Goal: Task Accomplishment & Management: Use online tool/utility

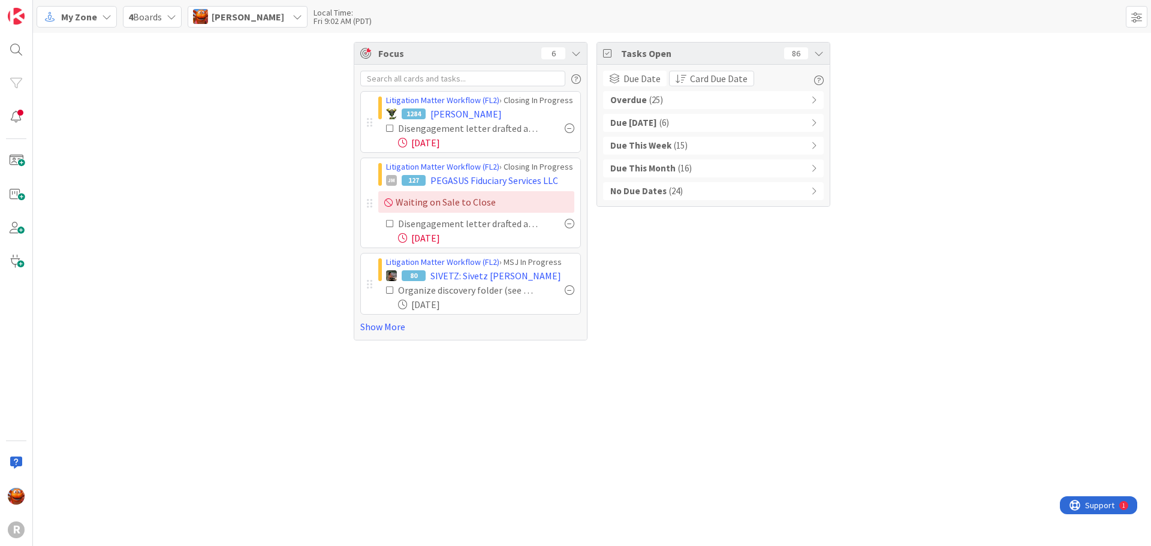
click at [383, 334] on div "Litigation Matter Workflow (FL2) › Closing In Progress 1284 [PERSON_NAME] Disen…" at bounding box center [470, 202] width 233 height 275
click at [381, 332] on link "Show More" at bounding box center [470, 327] width 221 height 14
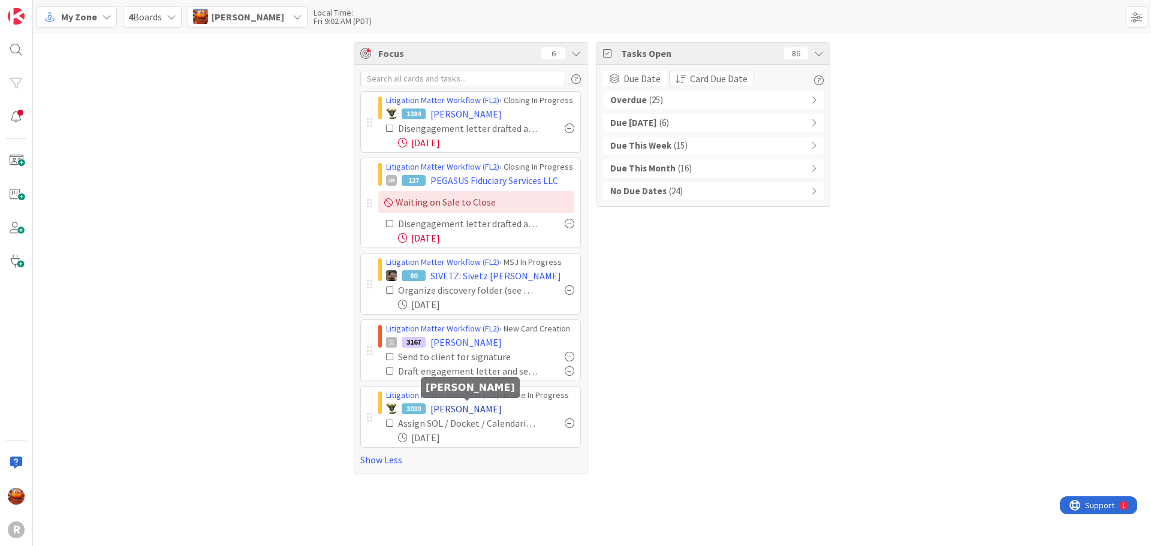
click at [467, 405] on span "[PERSON_NAME]" at bounding box center [465, 409] width 71 height 14
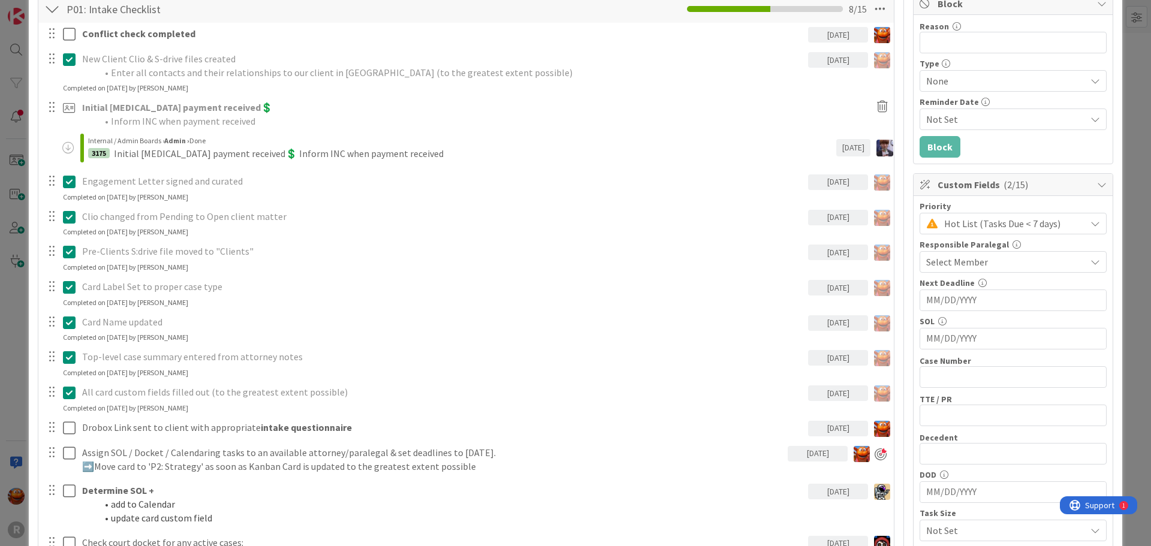
scroll to position [180, 0]
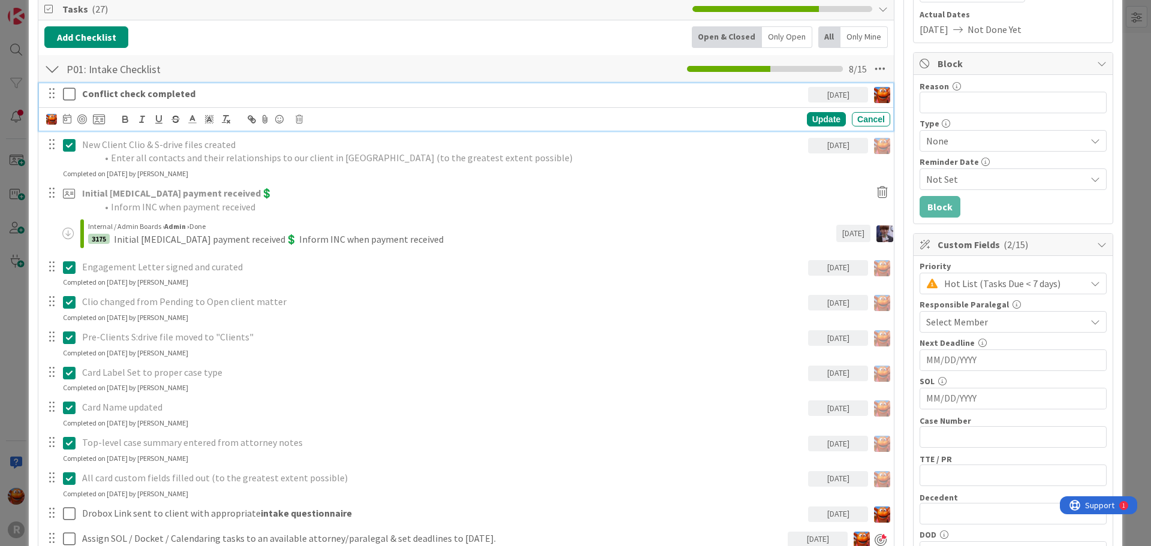
click at [150, 93] on strong "Conflict check completed" at bounding box center [138, 94] width 113 height 12
click at [83, 122] on div at bounding box center [82, 120] width 10 height 10
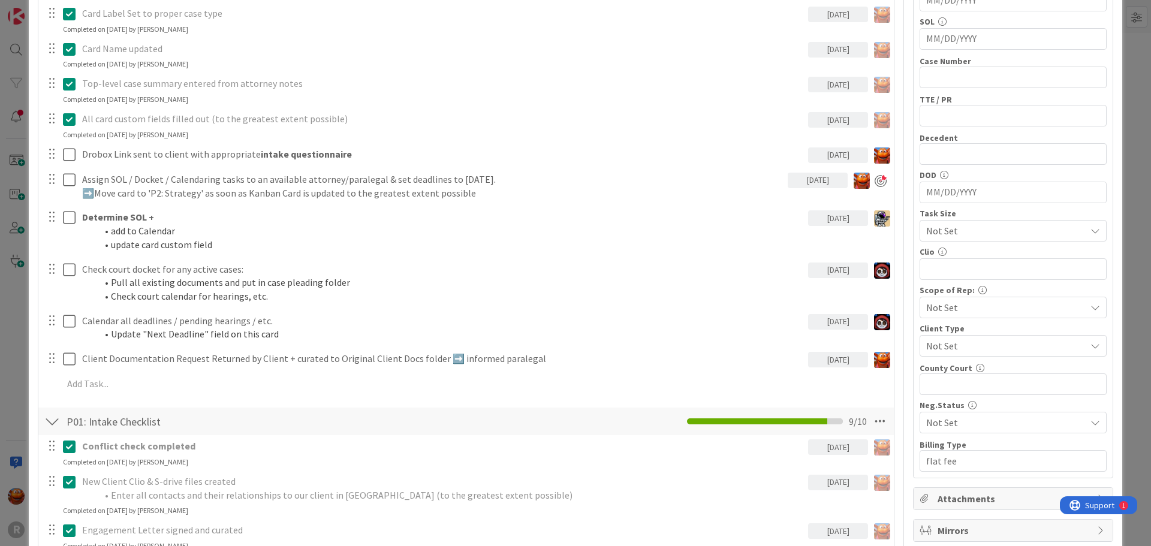
scroll to position [659, 0]
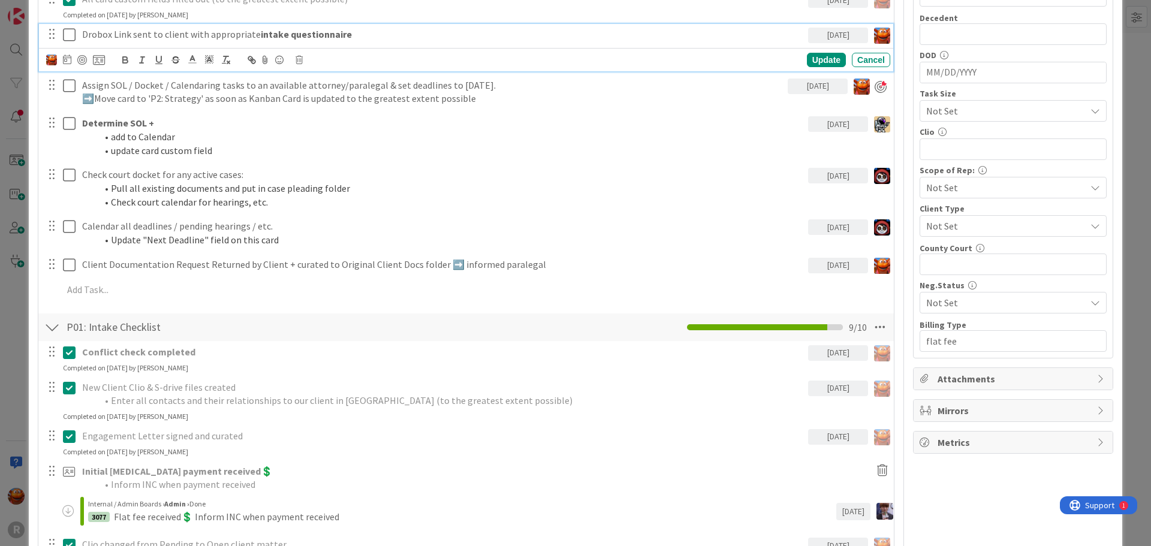
click at [149, 31] on p "Drobox Link sent to client with appropriate intake questionnaire" at bounding box center [442, 35] width 721 height 14
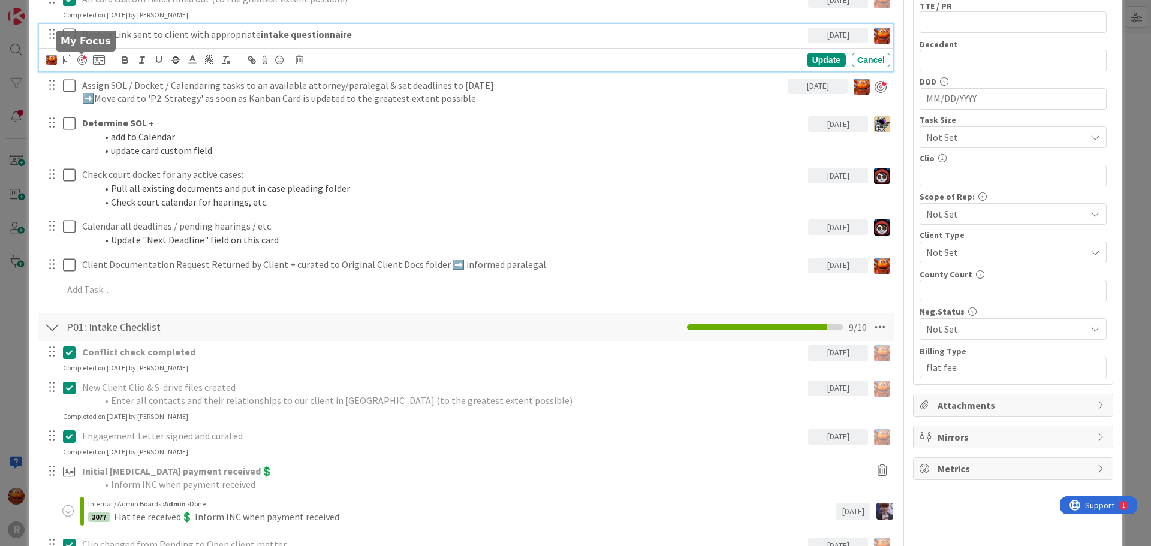
click at [83, 59] on div at bounding box center [82, 60] width 10 height 10
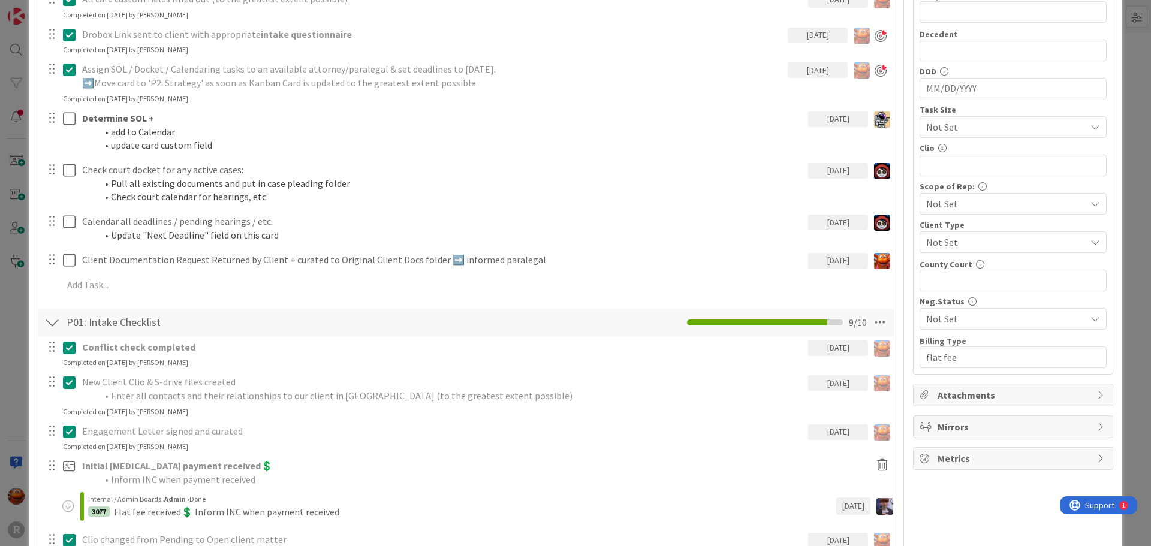
scroll to position [403, 0]
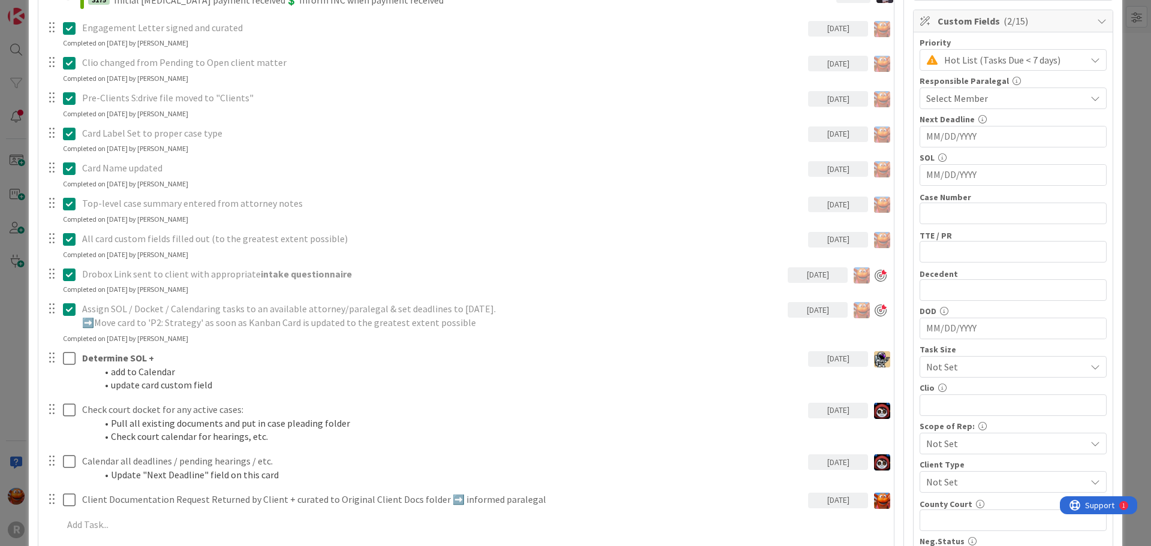
click at [18, 232] on div "ID 3039 Litigation Matter Workflow (FL2) Intake In Progress Title 16 / 128 NYHU…" at bounding box center [575, 273] width 1151 height 546
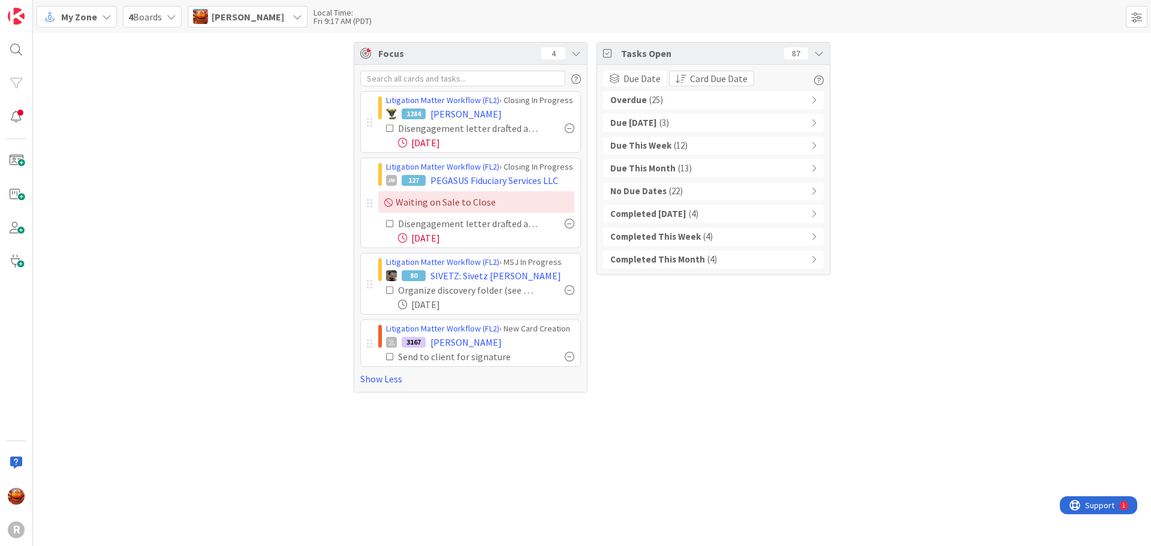
click at [80, 32] on div "My Zone 4 Boards Kiara Adams Local Time: Fri 9:17 AM (PDT)" at bounding box center [592, 16] width 1118 height 33
click at [247, 19] on span "Kiara Adams" at bounding box center [248, 17] width 73 height 14
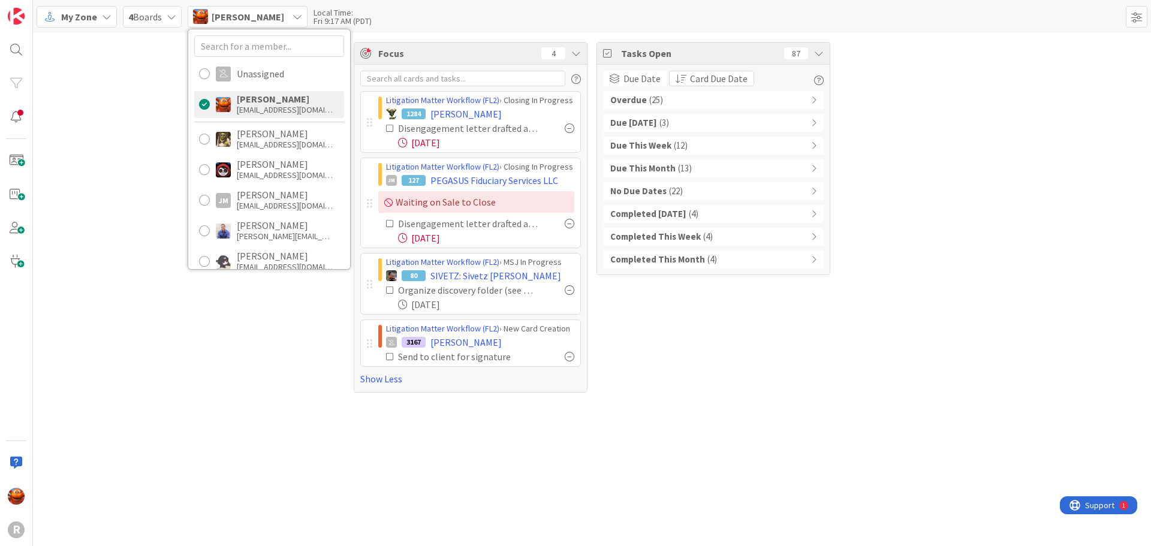
click at [90, 11] on span "My Zone" at bounding box center [79, 17] width 36 height 14
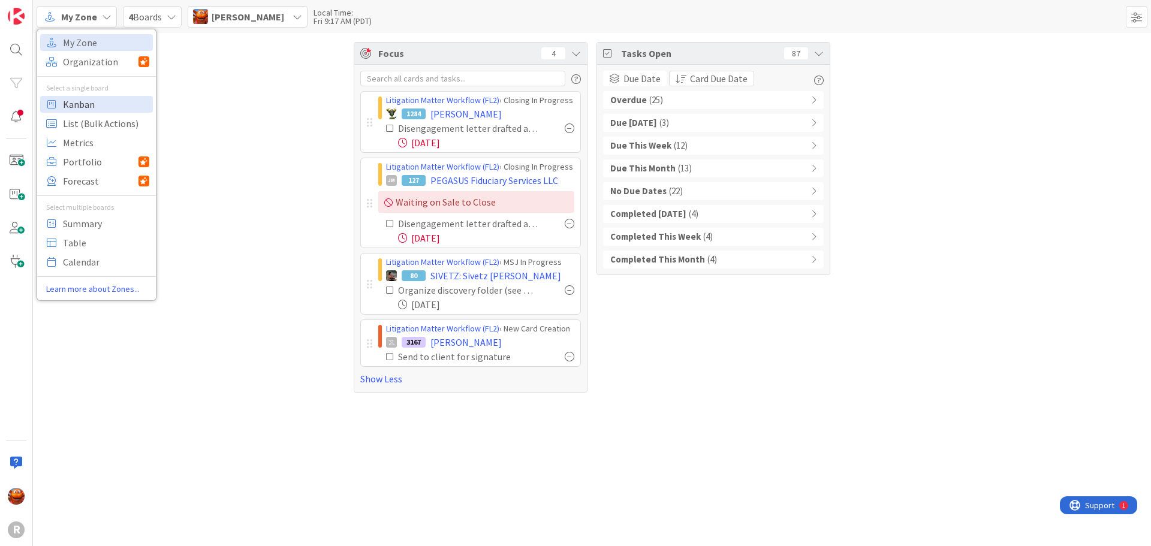
click at [97, 103] on span "Kanban" at bounding box center [106, 104] width 86 height 18
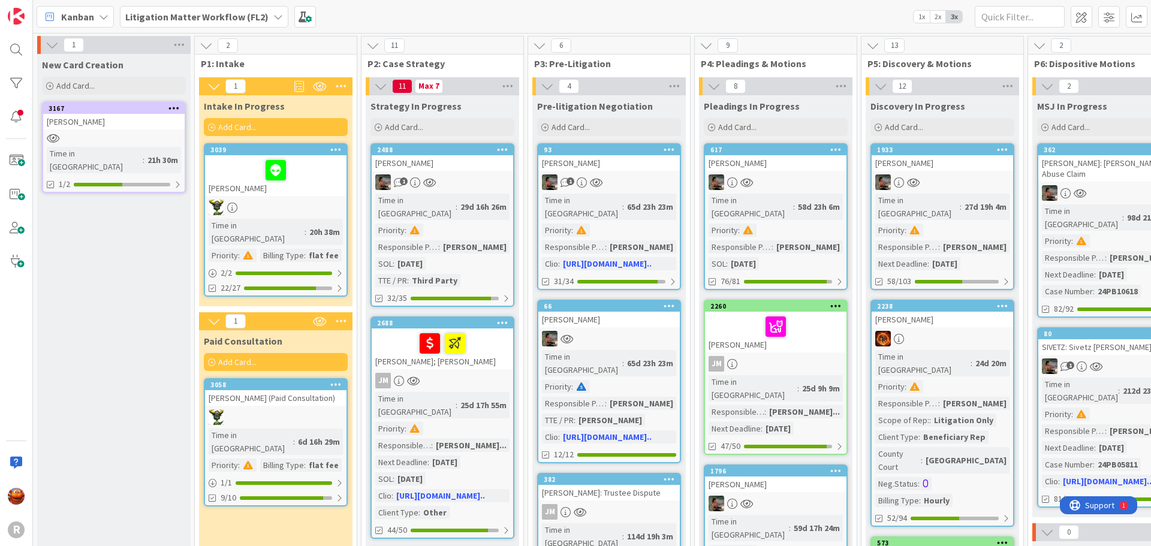
click at [114, 133] on div at bounding box center [113, 138] width 141 height 10
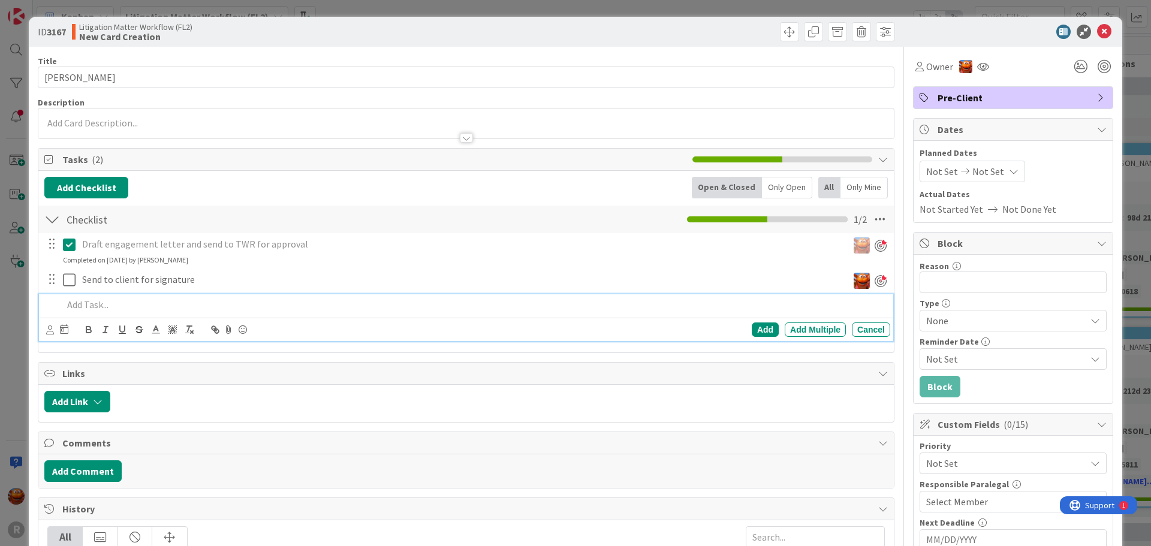
click at [107, 304] on p at bounding box center [474, 305] width 823 height 14
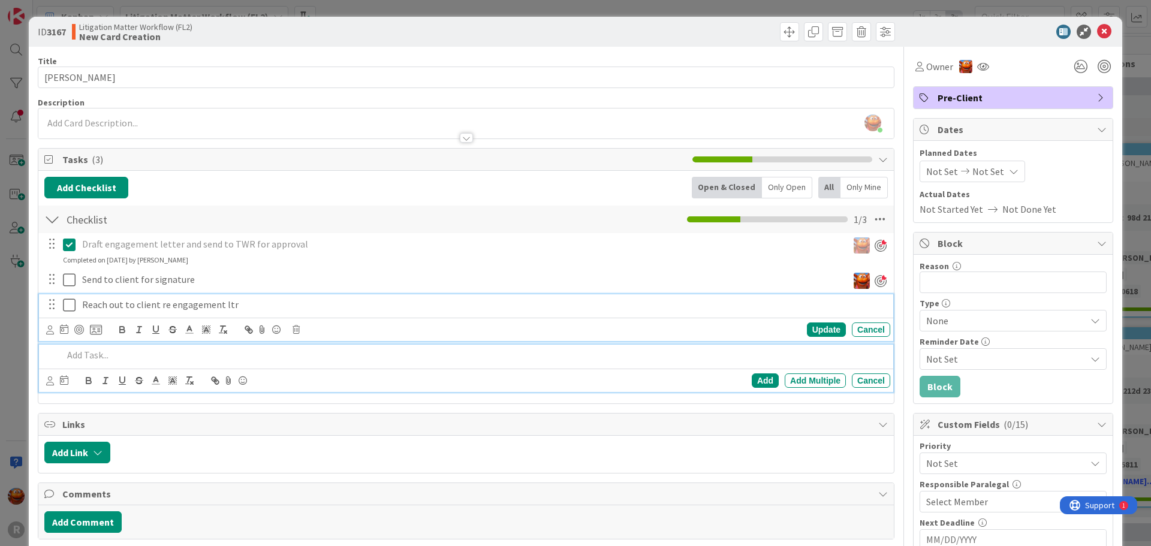
click at [107, 304] on p "Reach out to client re engagement ltr" at bounding box center [483, 305] width 803 height 14
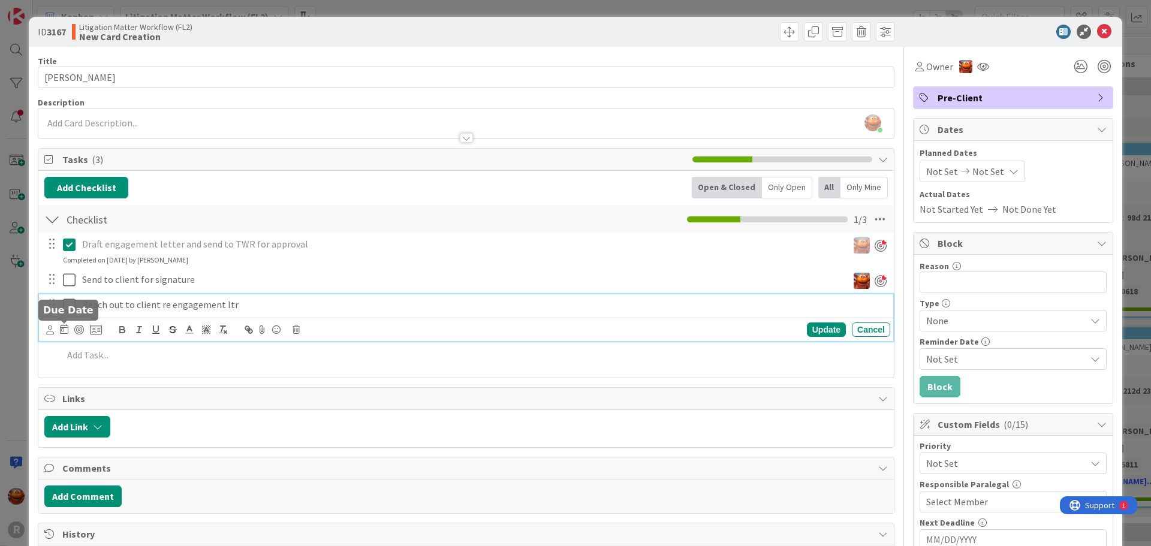
click at [49, 330] on icon at bounding box center [50, 330] width 8 height 9
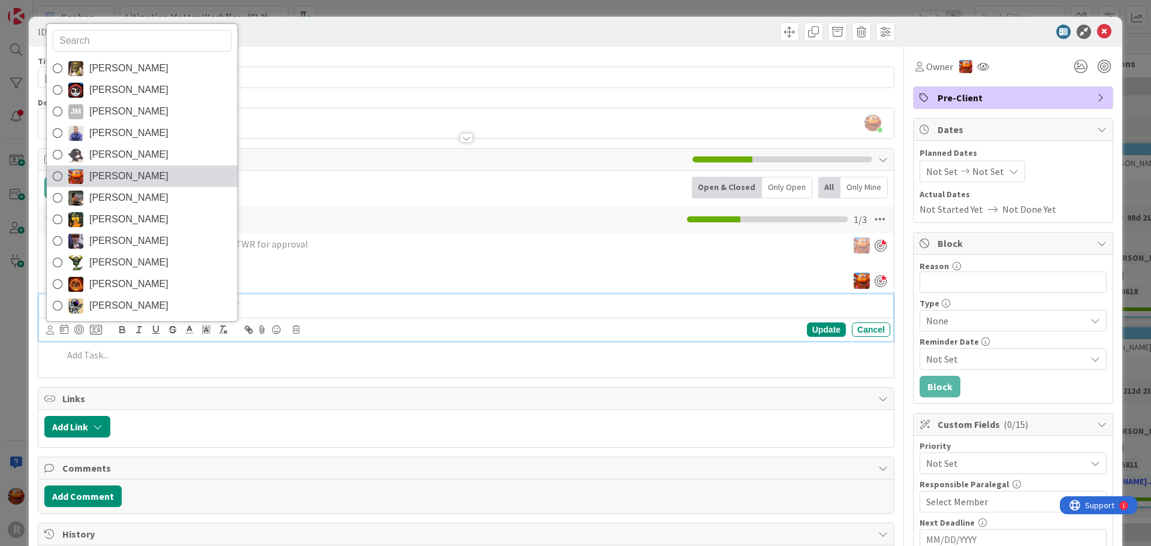
click at [108, 186] on link "Kiara Adams" at bounding box center [142, 176] width 191 height 22
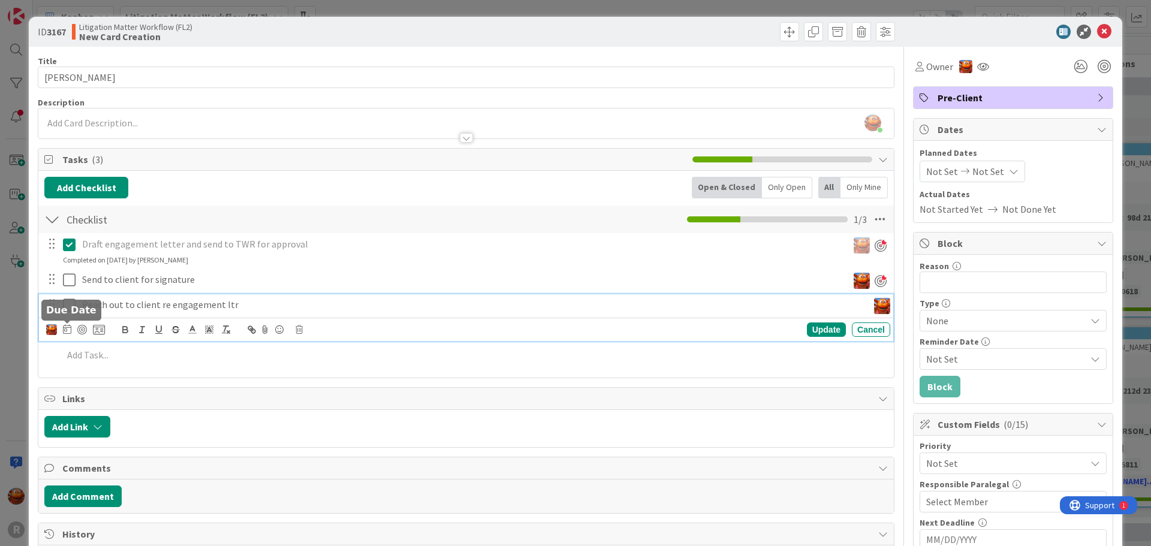
click at [65, 328] on icon at bounding box center [67, 329] width 8 height 10
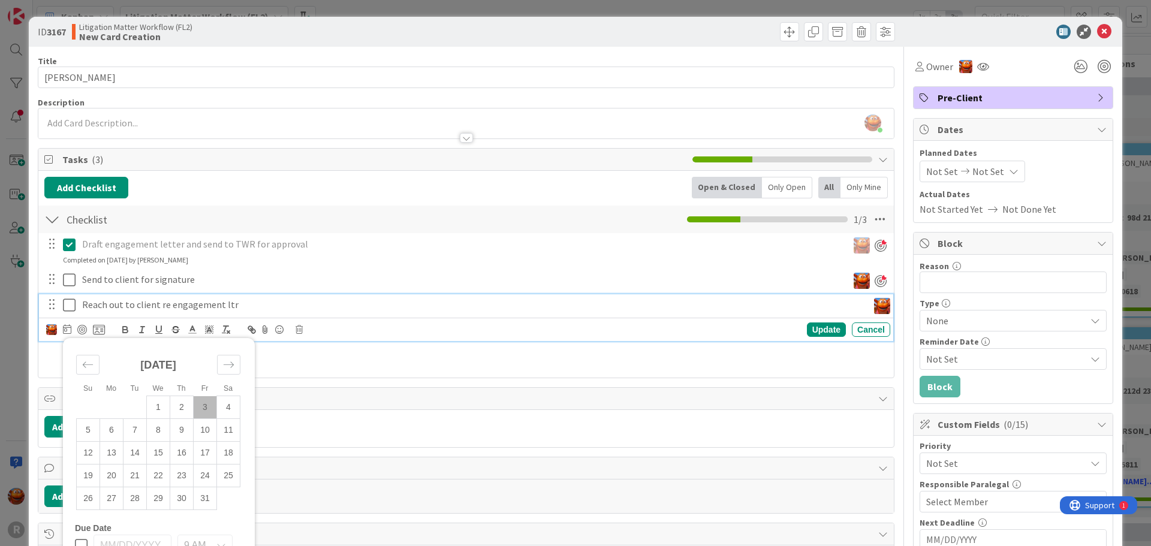
click at [199, 409] on td "3" at bounding box center [205, 407] width 23 height 23
type input "10/03/2025"
click at [827, 327] on div "Update" at bounding box center [826, 330] width 39 height 14
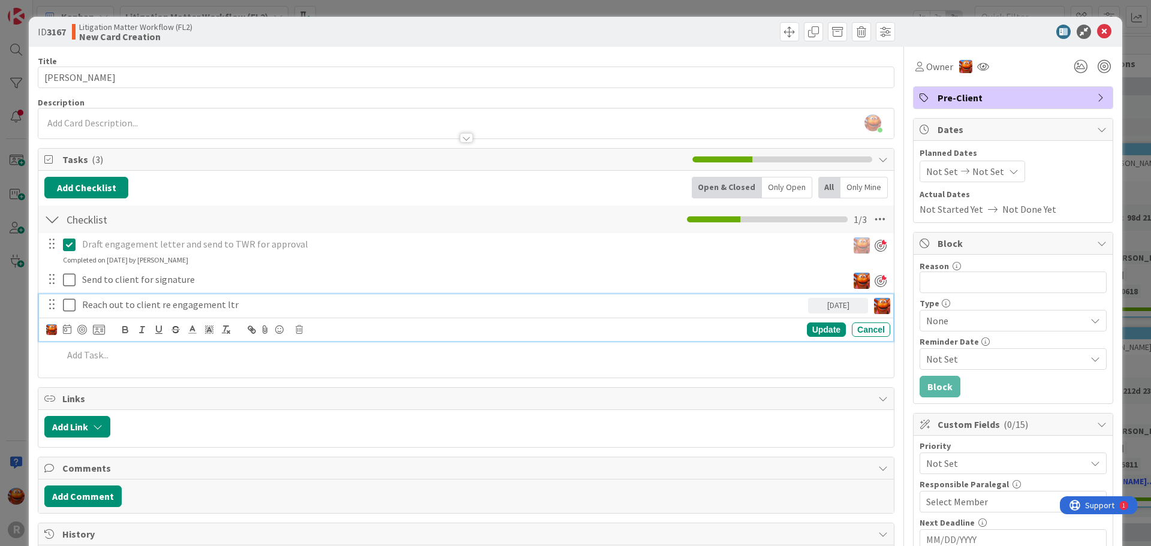
click at [180, 305] on p "Reach out to client re engagement ltr" at bounding box center [442, 305] width 721 height 14
click at [80, 332] on div at bounding box center [82, 330] width 10 height 10
click at [6, 253] on div "ID 3167 Litigation Matter Workflow (FL2) New Card Creation Title 15 / 128 UNDER…" at bounding box center [575, 273] width 1151 height 546
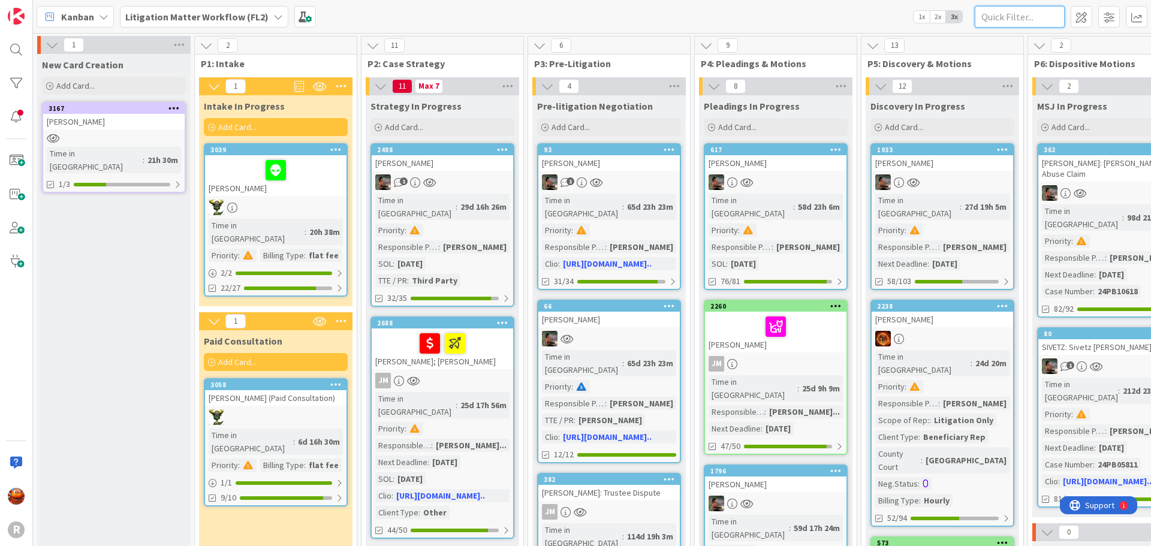
click at [994, 18] on input "text" at bounding box center [1020, 17] width 90 height 22
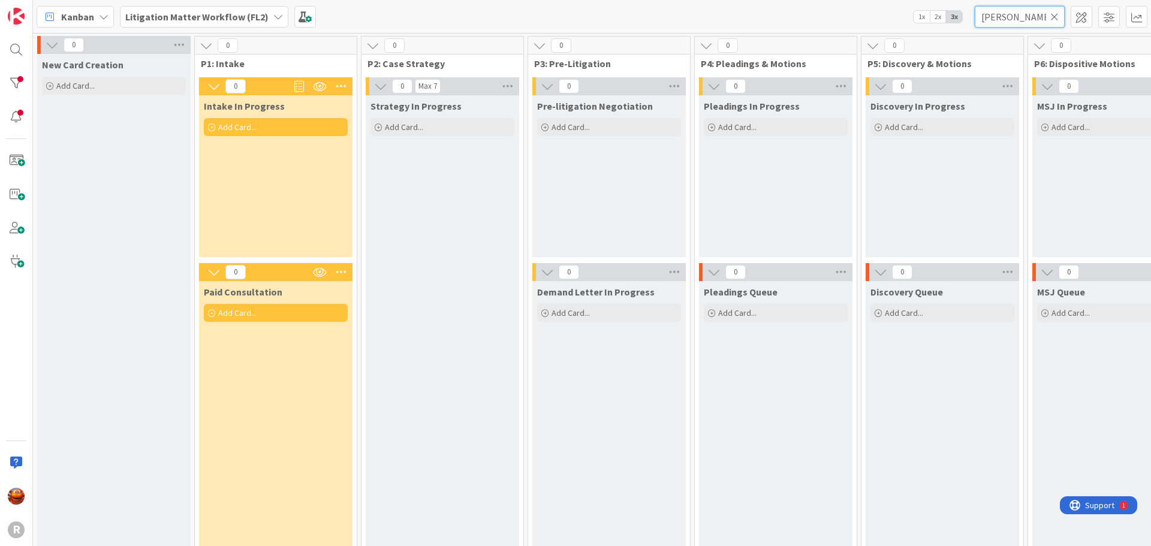
type input "nordling"
click at [221, 22] on b "Litigation Matter Workflow (FL2)" at bounding box center [196, 17] width 143 height 12
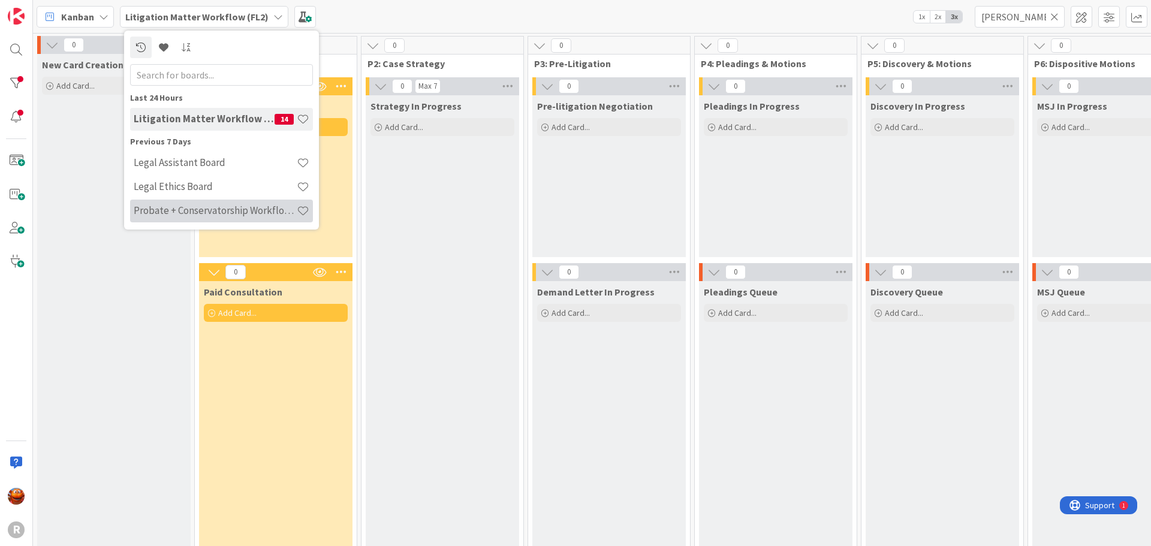
click at [194, 210] on h4 "Probate + Conservatorship Workflow (FL2)" at bounding box center [215, 210] width 163 height 12
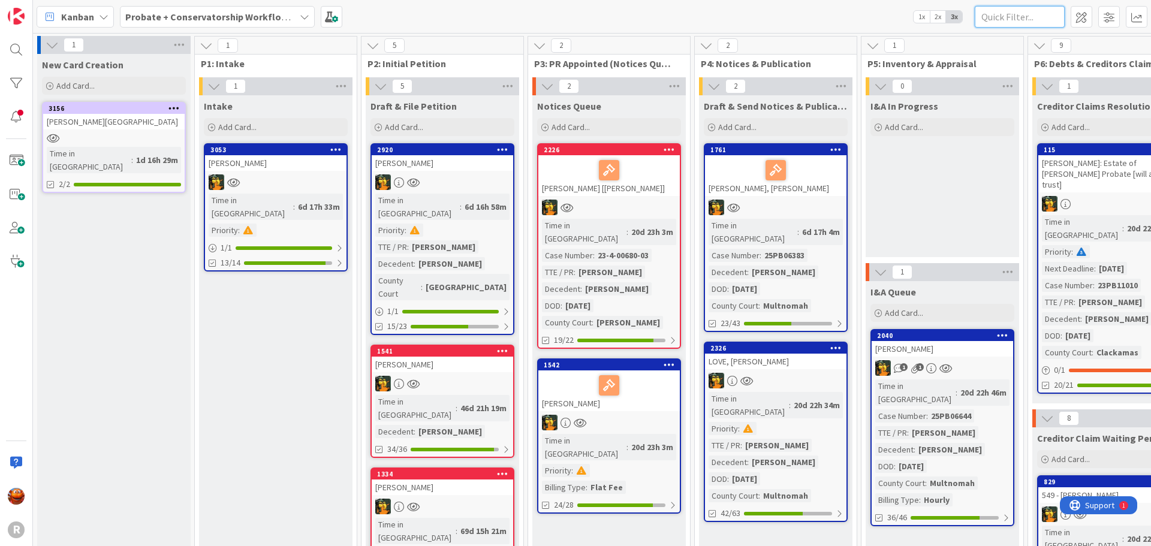
click at [1022, 23] on input "text" at bounding box center [1020, 17] width 90 height 22
click at [281, 174] on div "3053 NORDLING, Becky Time in Column : 6d 17h 33m Priority : 1 / 1 13/14" at bounding box center [276, 207] width 144 height 128
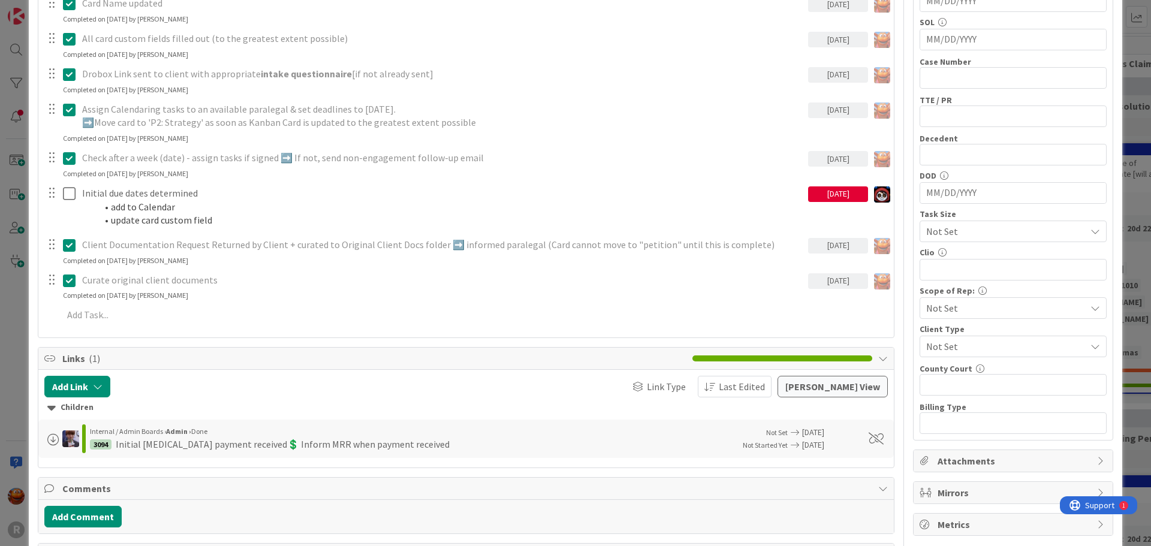
scroll to position [540, 0]
click at [11, 195] on div "ID 3053 Probate + Conservatorship Workflow (FL2) Intake Title 15 / 128 NORDLING…" at bounding box center [575, 273] width 1151 height 546
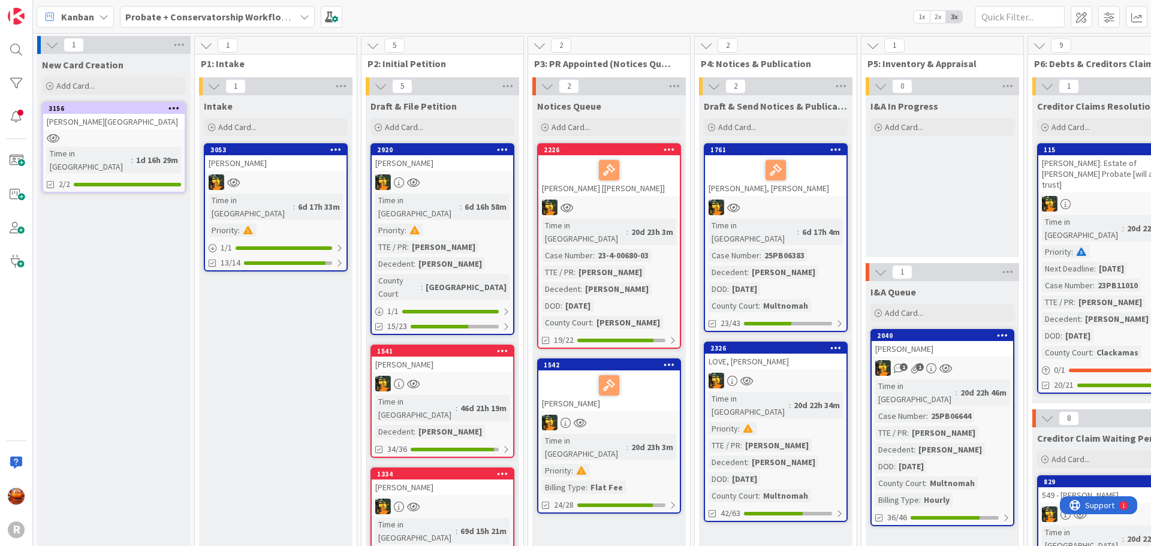
click at [188, 22] on b "Probate + Conservatorship Workflow (FL2)" at bounding box center [218, 17] width 186 height 12
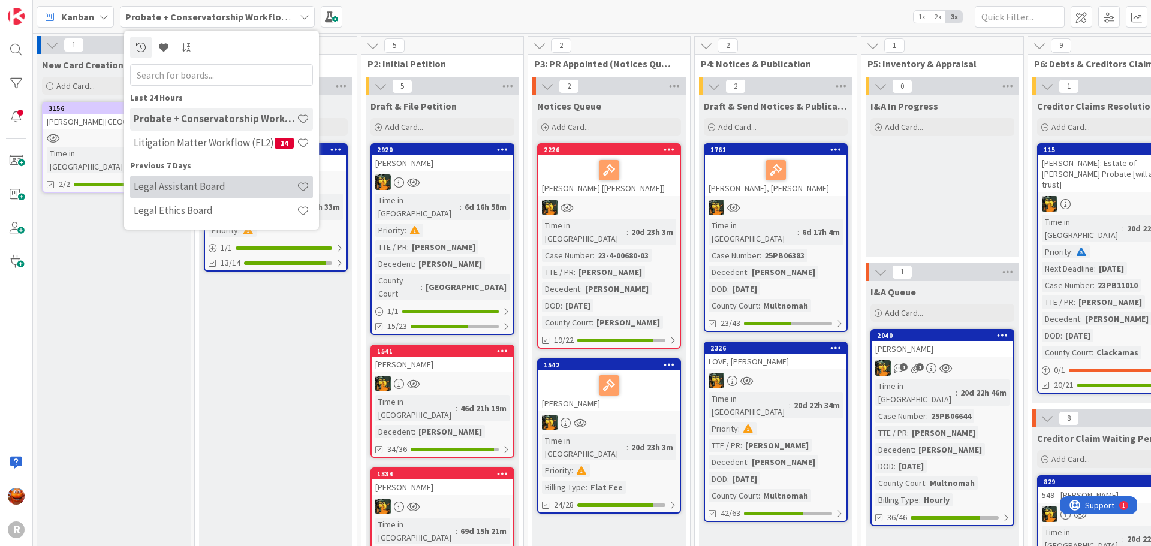
click at [185, 189] on h4 "Legal Assistant Board" at bounding box center [215, 186] width 163 height 12
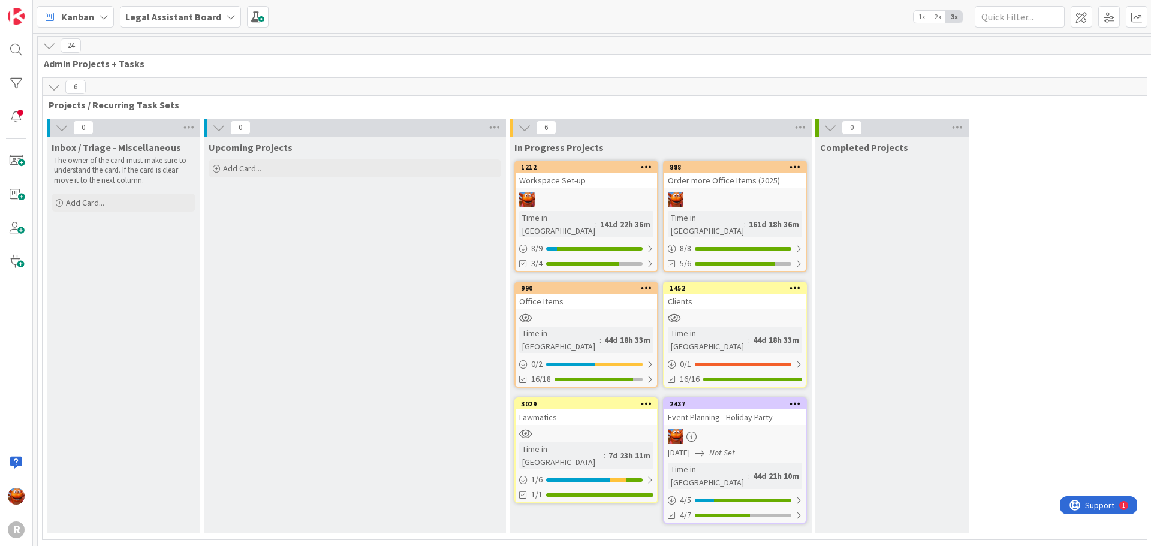
click at [590, 192] on div at bounding box center [586, 200] width 141 height 16
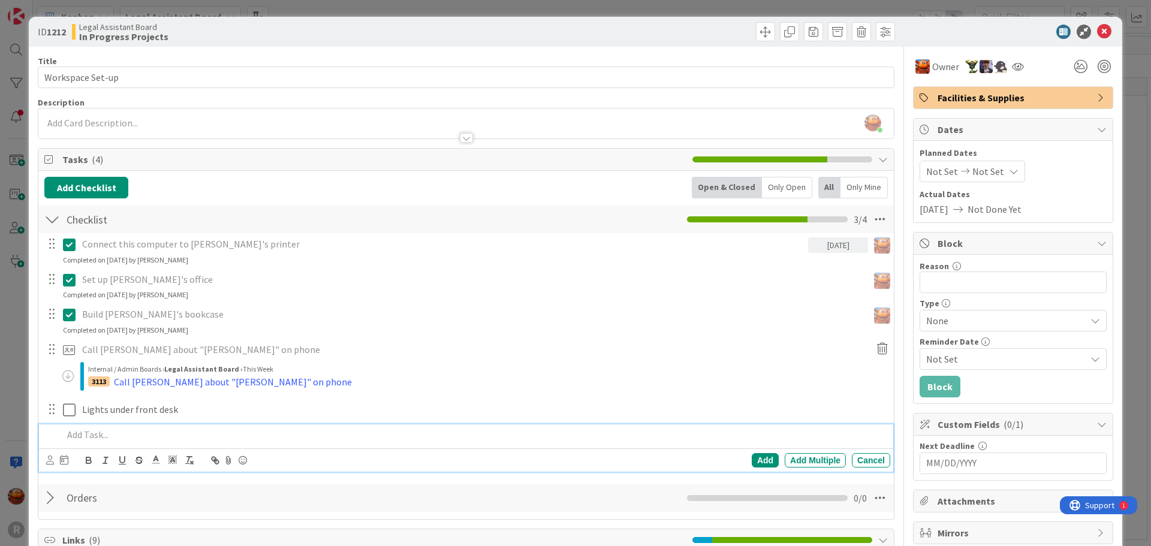
click at [141, 430] on p at bounding box center [474, 435] width 823 height 14
copy p "New office: lamp"
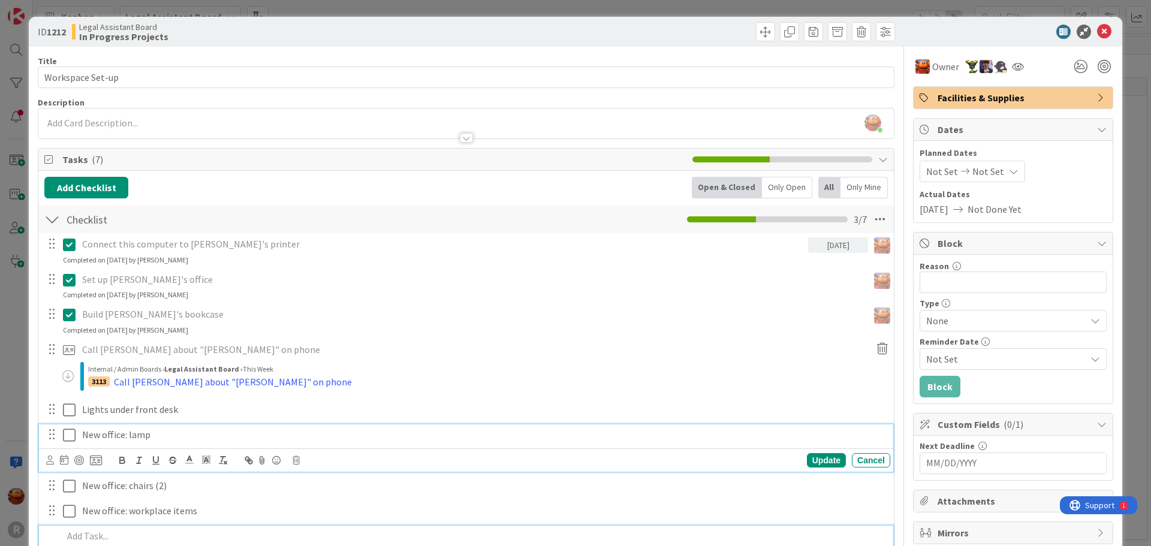
click at [141, 430] on p "New office: lamp" at bounding box center [483, 435] width 803 height 14
click at [95, 466] on div at bounding box center [74, 460] width 56 height 14
click at [95, 458] on icon at bounding box center [96, 460] width 12 height 11
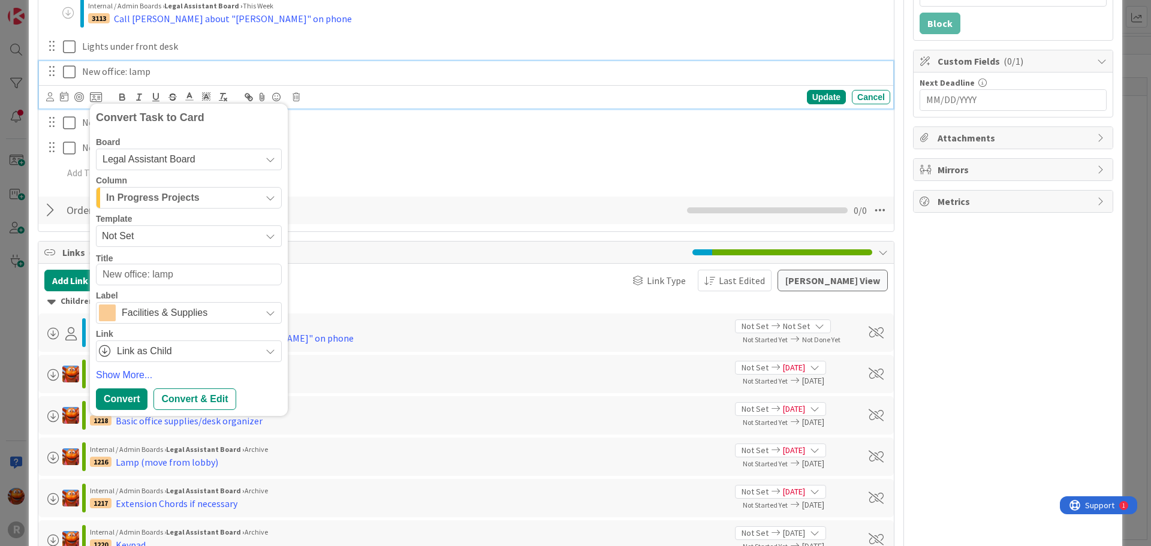
click at [130, 311] on span "Facilities & Supplies" at bounding box center [188, 313] width 133 height 17
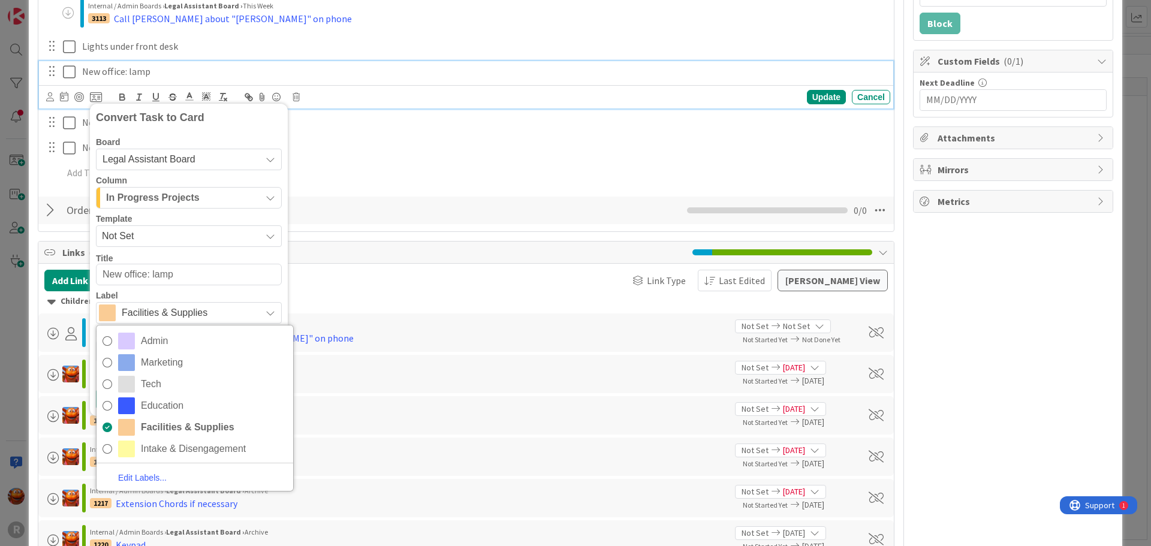
click at [130, 311] on span "Facilities & Supplies" at bounding box center [188, 313] width 133 height 17
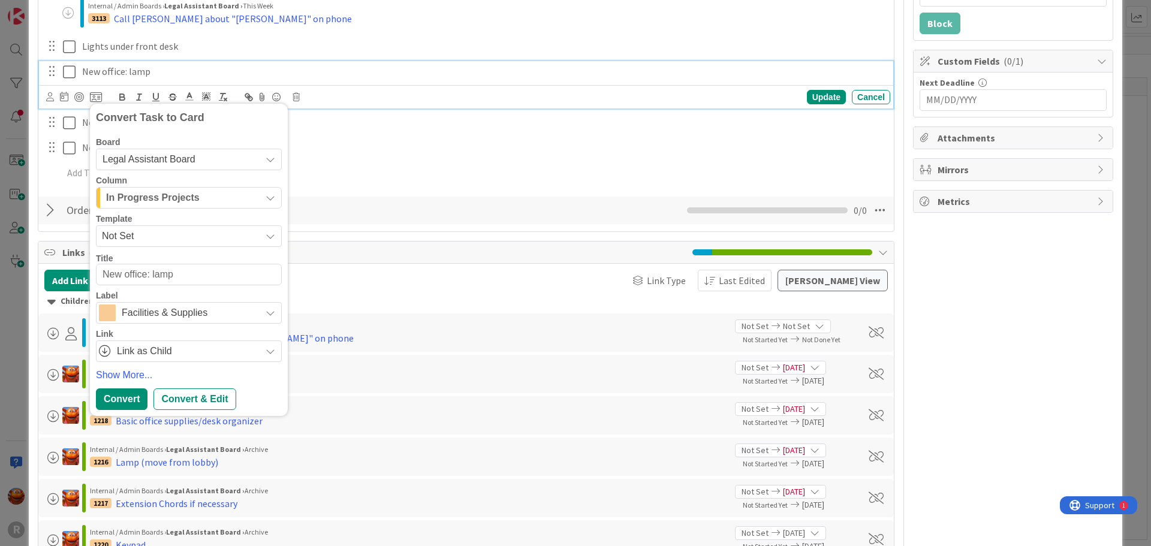
click at [144, 198] on span "In Progress Projects" at bounding box center [153, 198] width 94 height 16
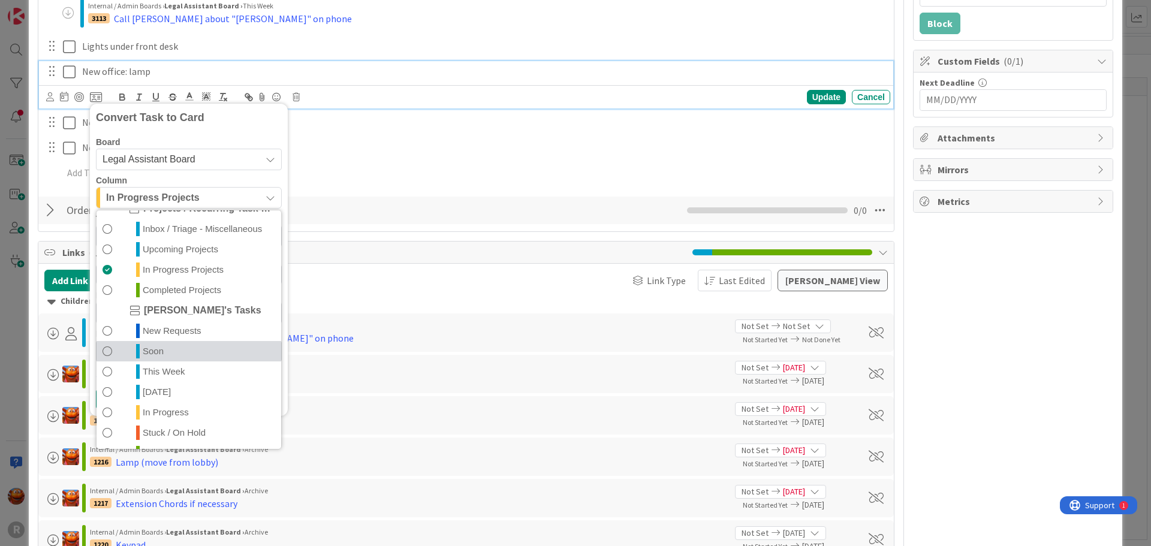
scroll to position [56, 0]
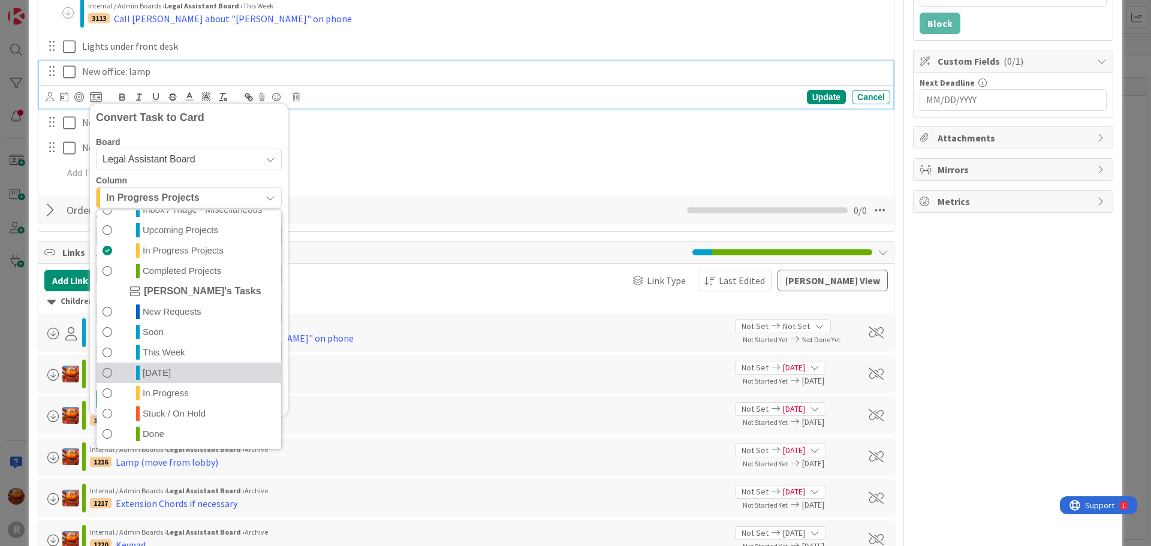
click at [172, 370] on link "Today" at bounding box center [189, 373] width 185 height 20
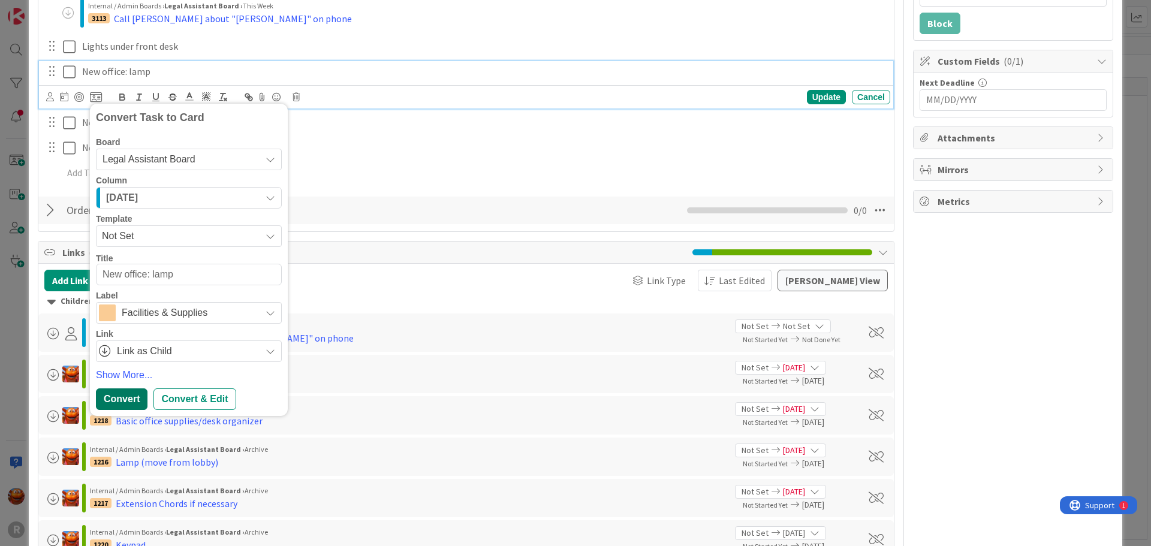
click at [131, 402] on div "Convert" at bounding box center [122, 399] width 52 height 22
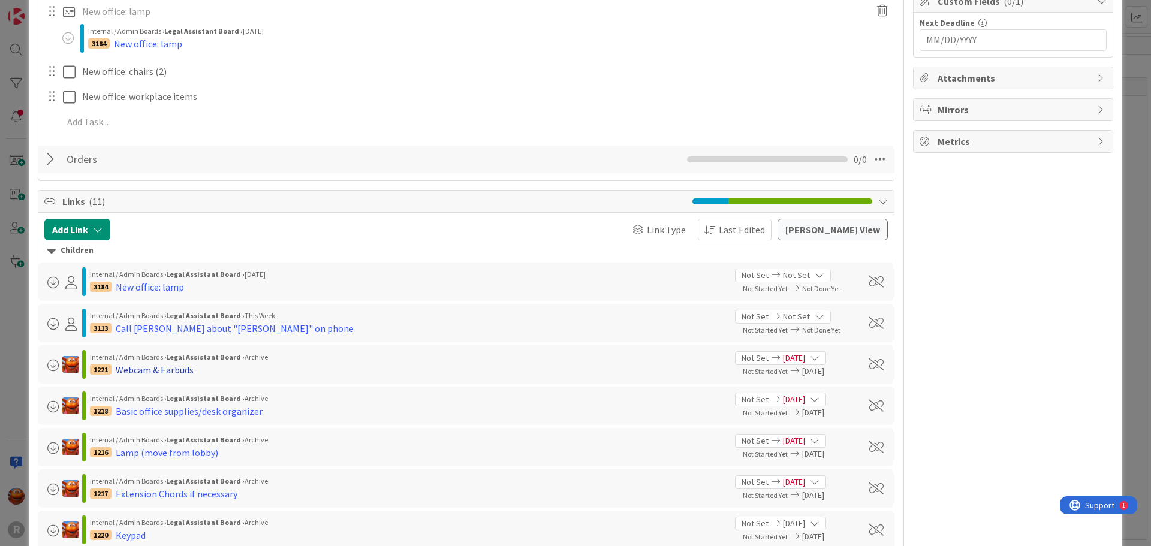
scroll to position [183, 0]
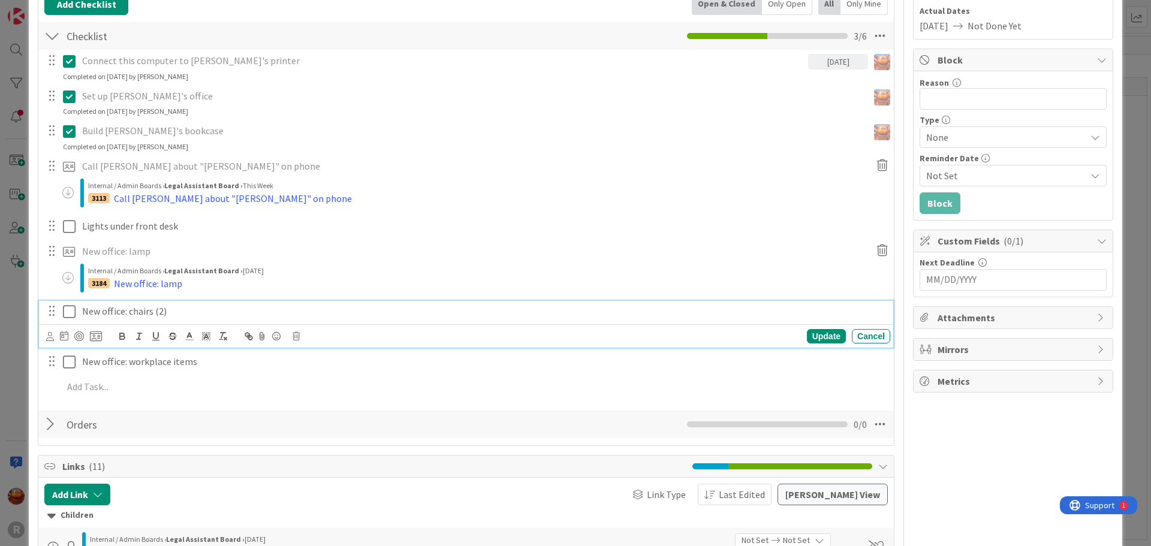
click at [153, 307] on p "New office: chairs (2)" at bounding box center [483, 312] width 803 height 14
click at [94, 338] on icon at bounding box center [96, 336] width 12 height 11
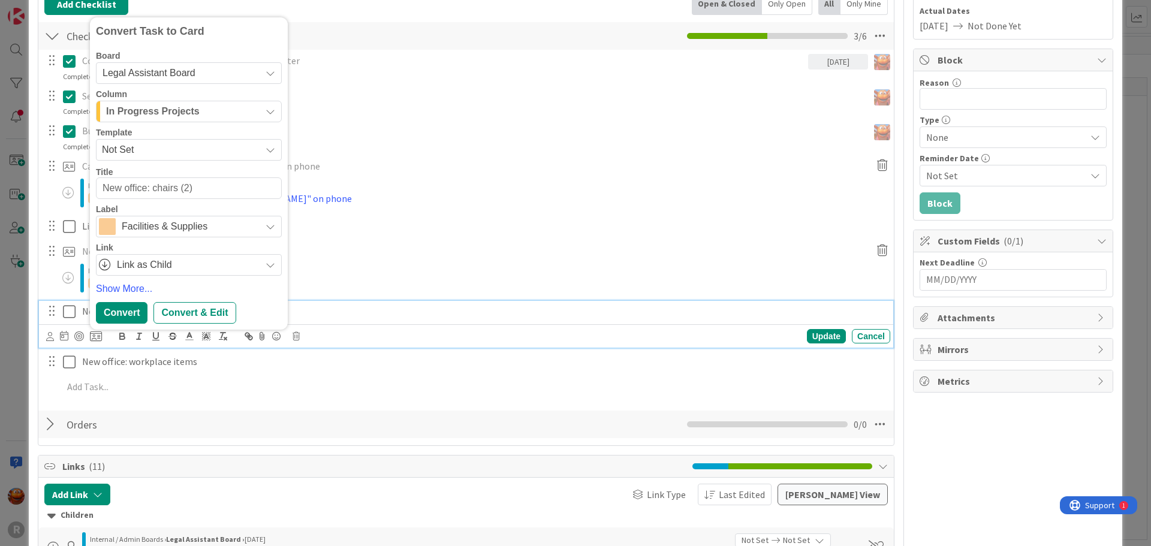
click at [158, 117] on span "In Progress Projects" at bounding box center [153, 112] width 94 height 16
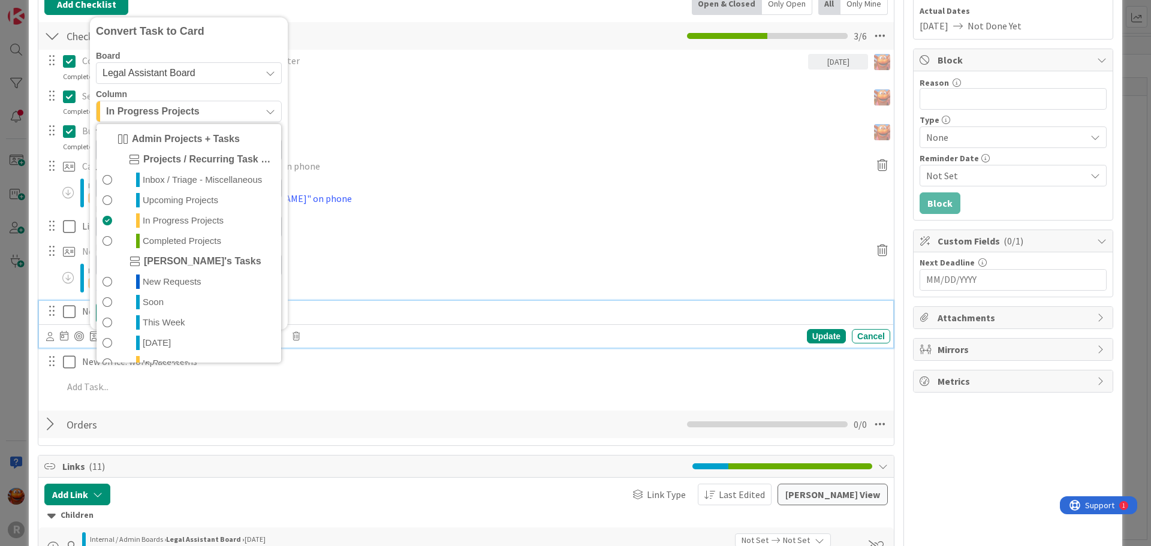
scroll to position [56, 0]
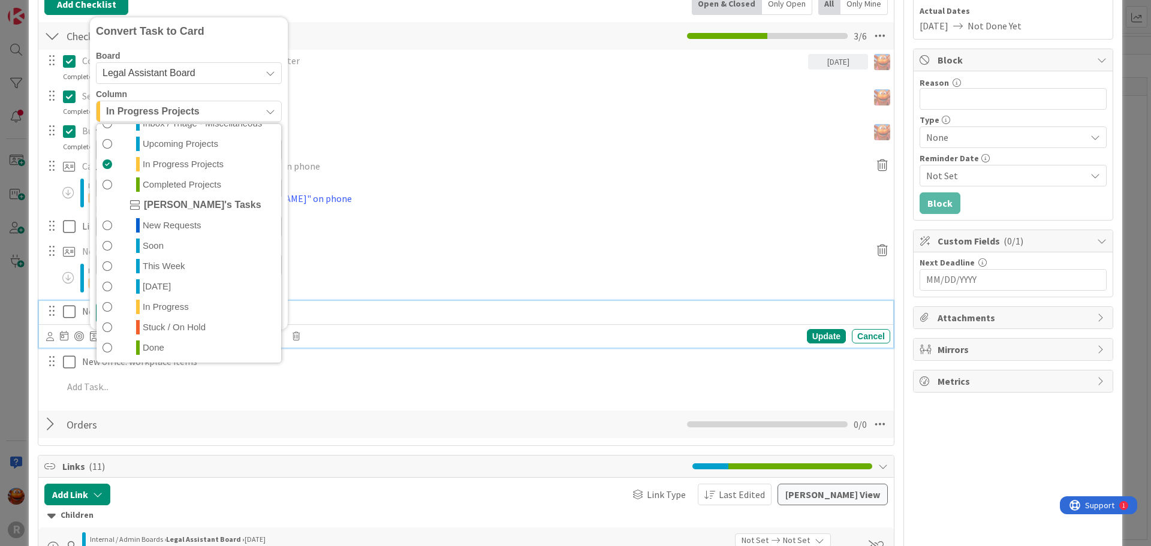
click at [153, 288] on span "Today" at bounding box center [157, 286] width 28 height 14
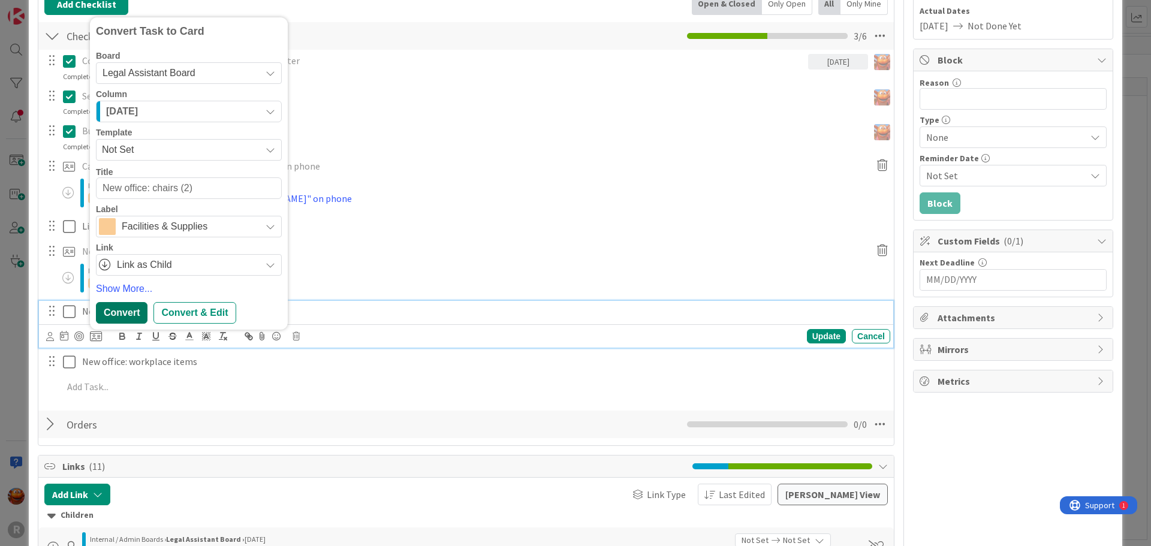
click at [131, 318] on div "Convert" at bounding box center [122, 313] width 52 height 22
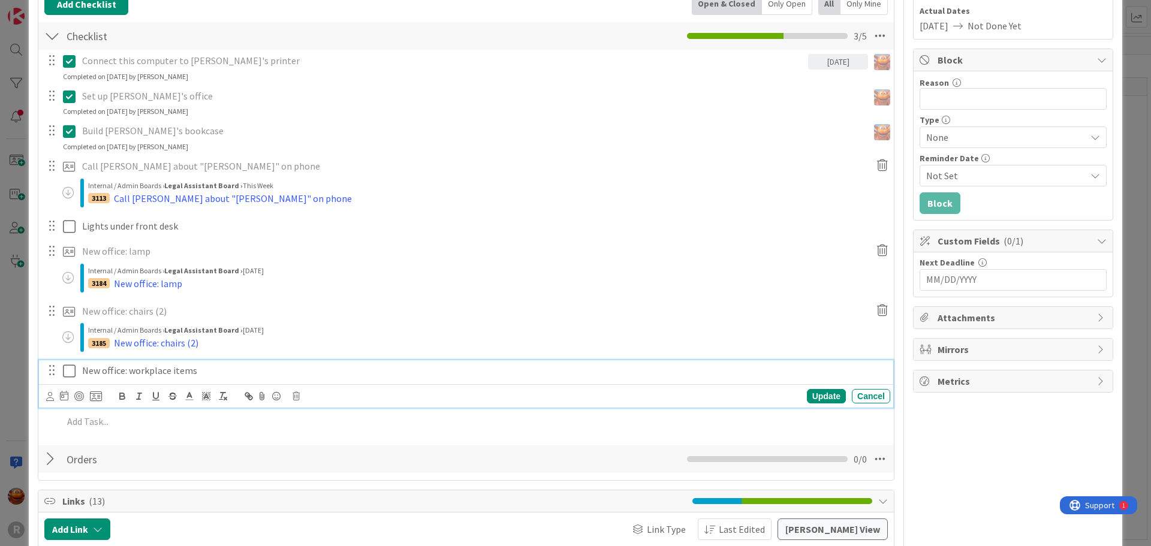
click at [123, 374] on p "New office: workplace items" at bounding box center [483, 371] width 803 height 14
click at [97, 397] on icon at bounding box center [96, 396] width 12 height 11
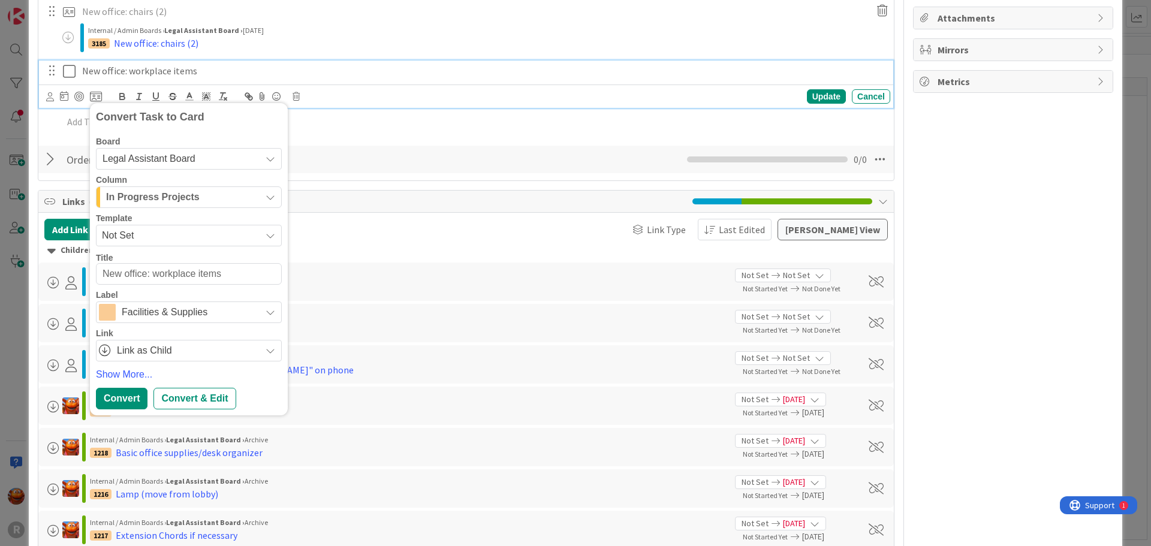
click at [153, 197] on span "In Progress Projects" at bounding box center [153, 197] width 94 height 16
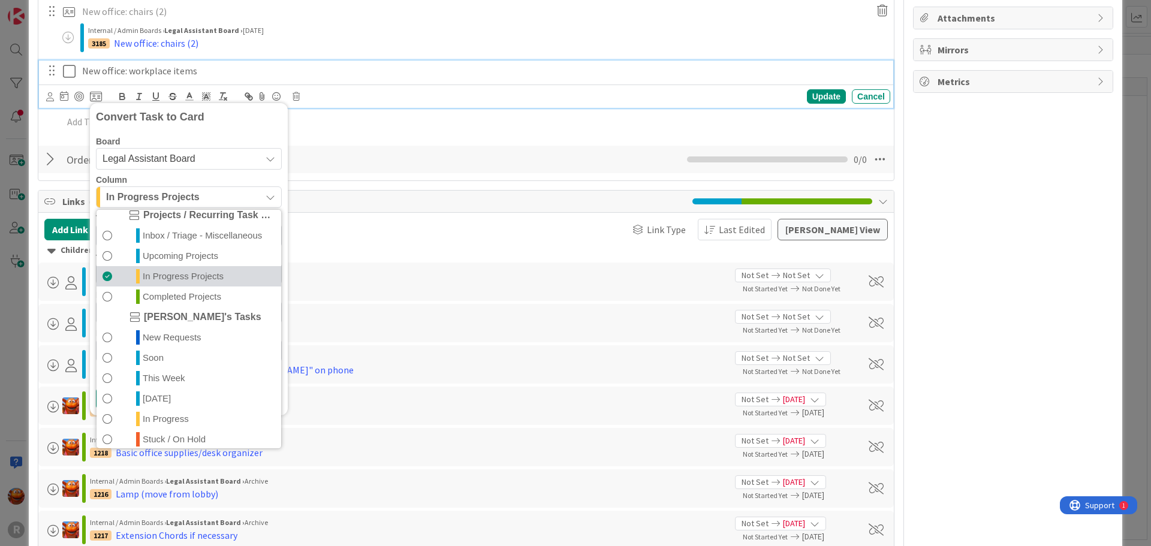
scroll to position [56, 0]
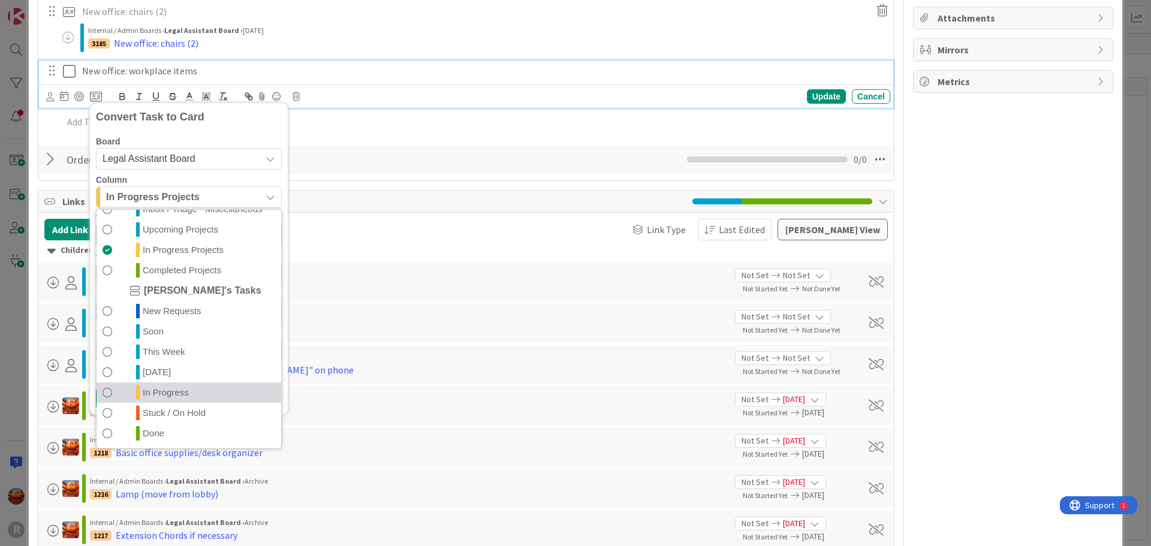
click at [160, 397] on span "In Progress" at bounding box center [166, 392] width 46 height 14
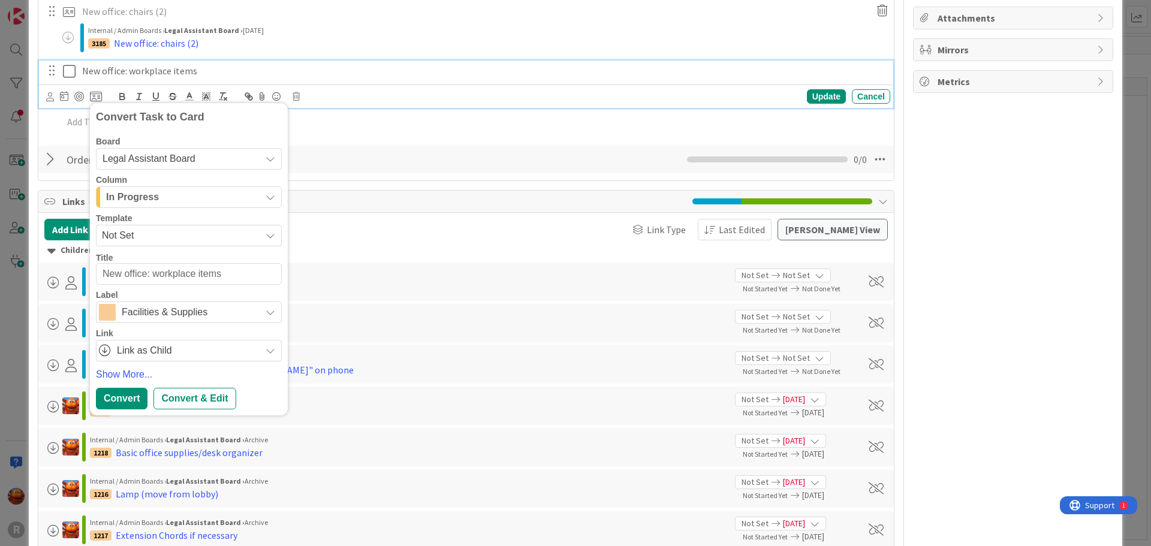
click at [160, 198] on div "In Progress" at bounding box center [182, 197] width 158 height 19
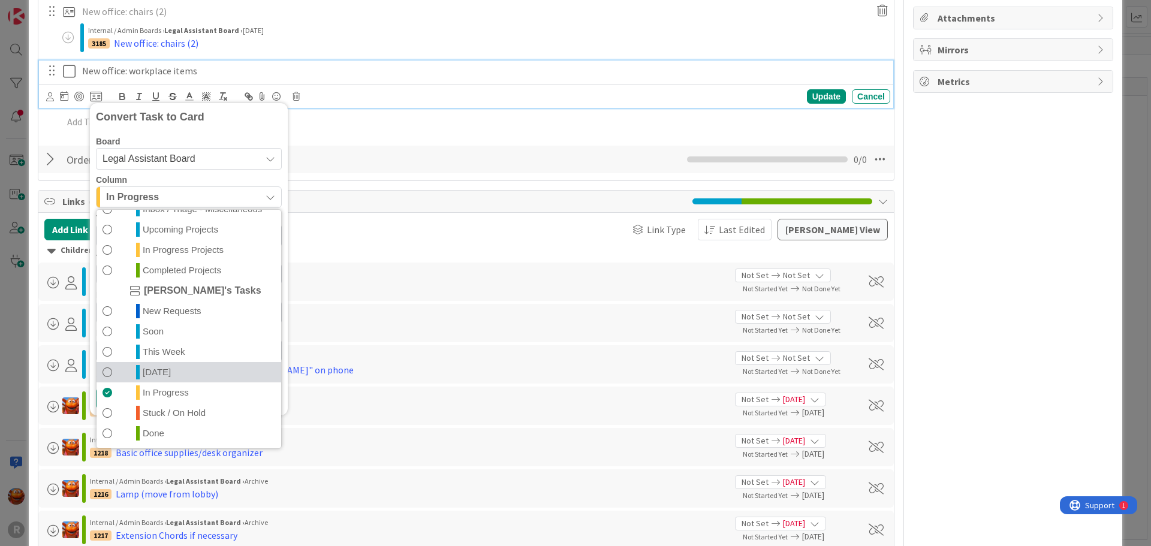
click at [151, 368] on span "Today" at bounding box center [157, 372] width 28 height 14
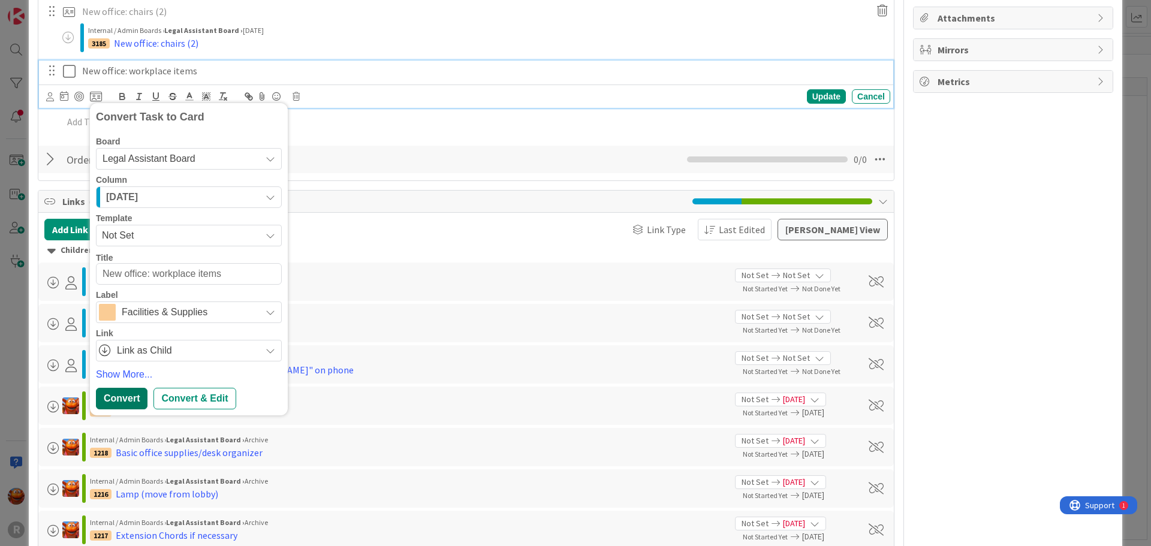
click at [110, 402] on div "Convert" at bounding box center [122, 399] width 52 height 22
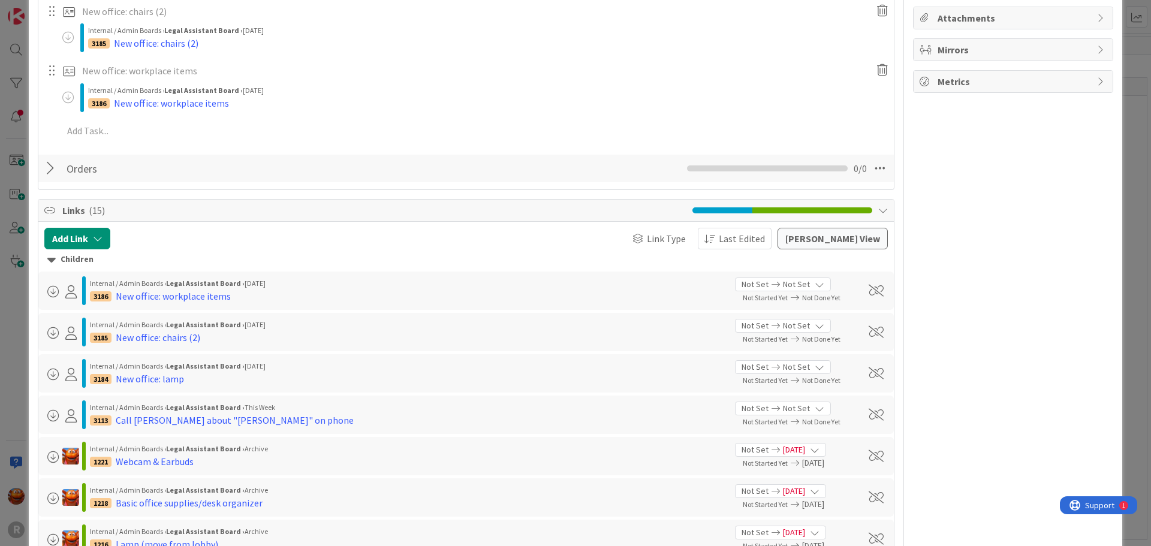
type textarea "x"
click at [11, 273] on div "ID 1212 Legal Assistant Board In Progress Projects Title 16 / 128 Workspace Set…" at bounding box center [575, 273] width 1151 height 546
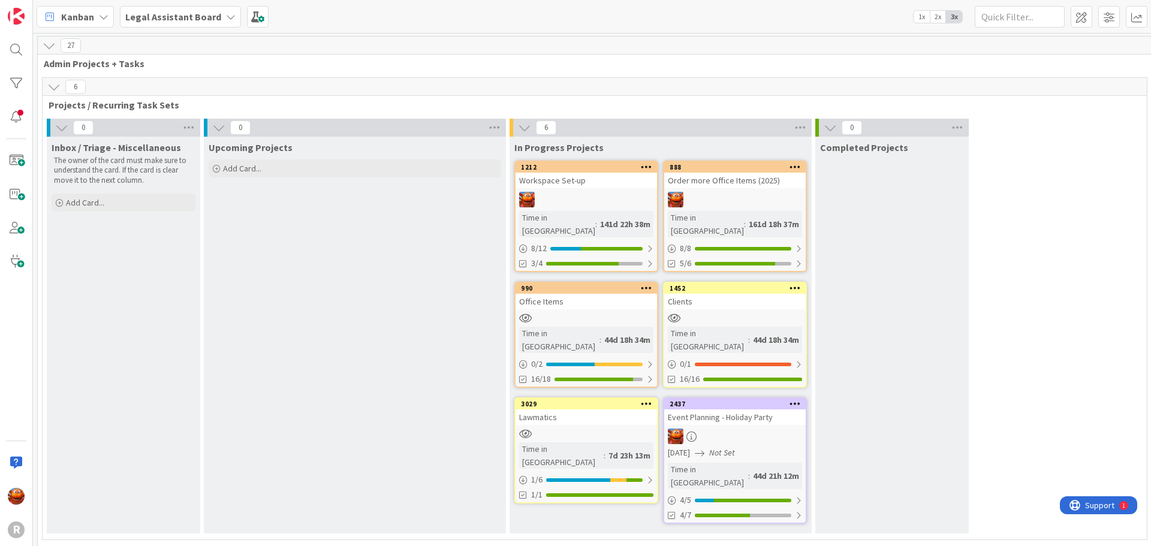
click at [595, 205] on div at bounding box center [586, 200] width 141 height 16
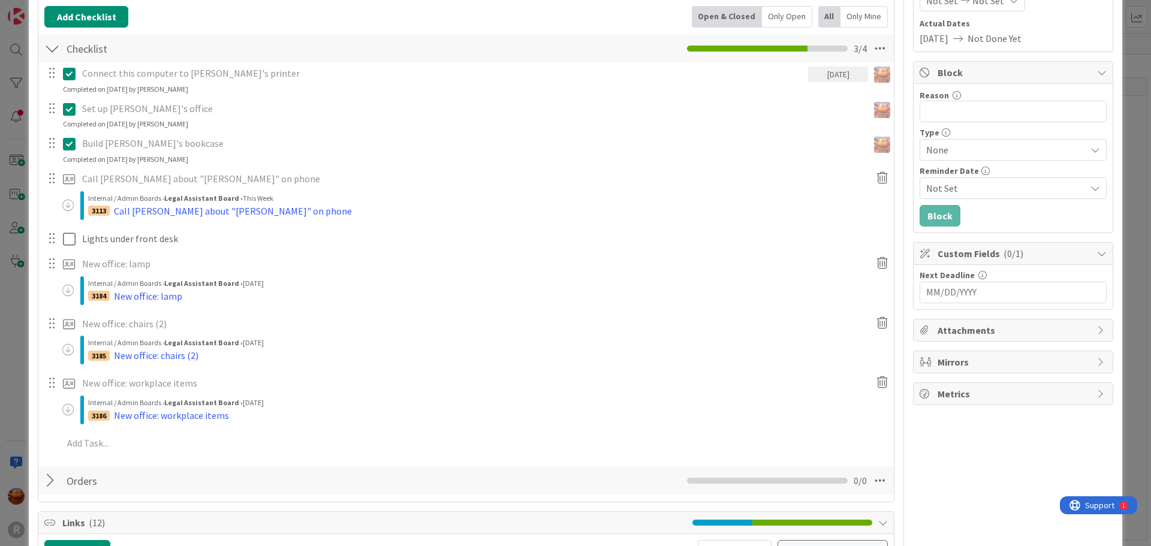
scroll to position [240, 0]
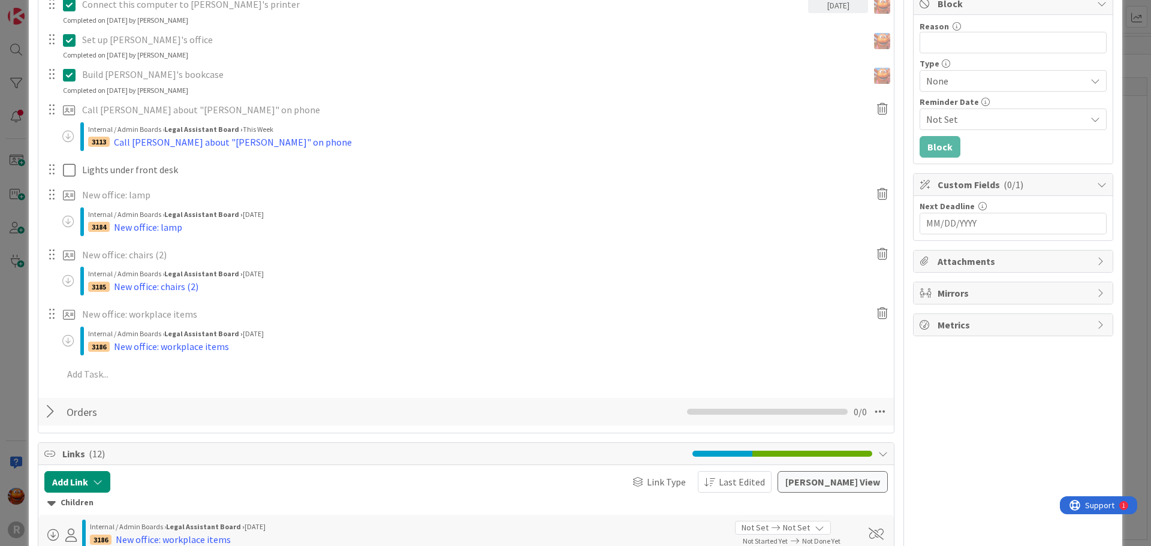
click at [122, 385] on div "Add Add Multiple Cancel" at bounding box center [466, 375] width 854 height 22
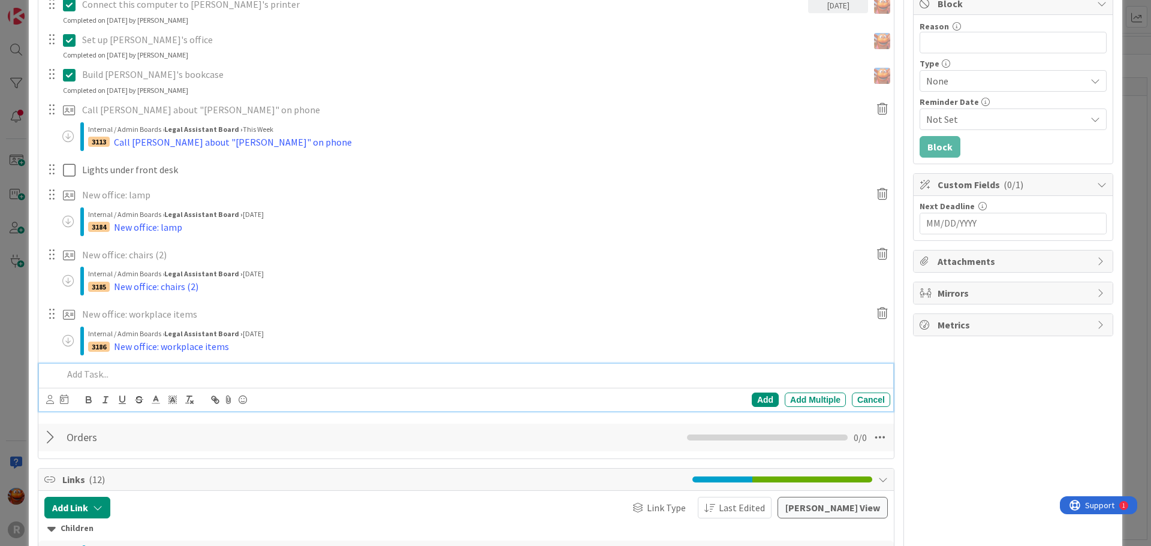
click at [111, 379] on p at bounding box center [474, 374] width 823 height 14
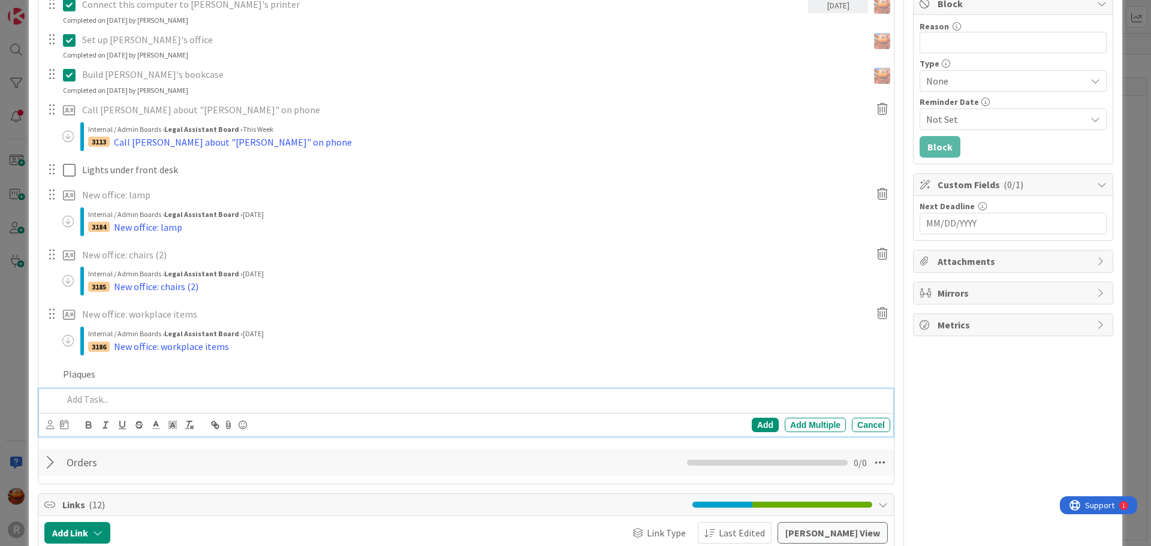
scroll to position [265, 0]
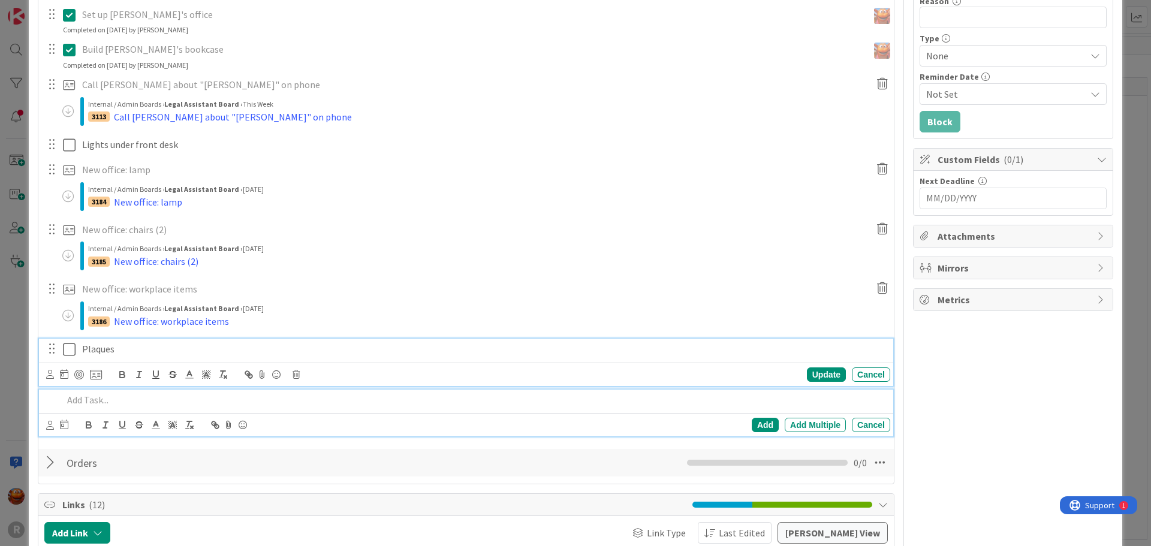
click at [116, 353] on div "Plaques Update Cancel" at bounding box center [466, 362] width 854 height 47
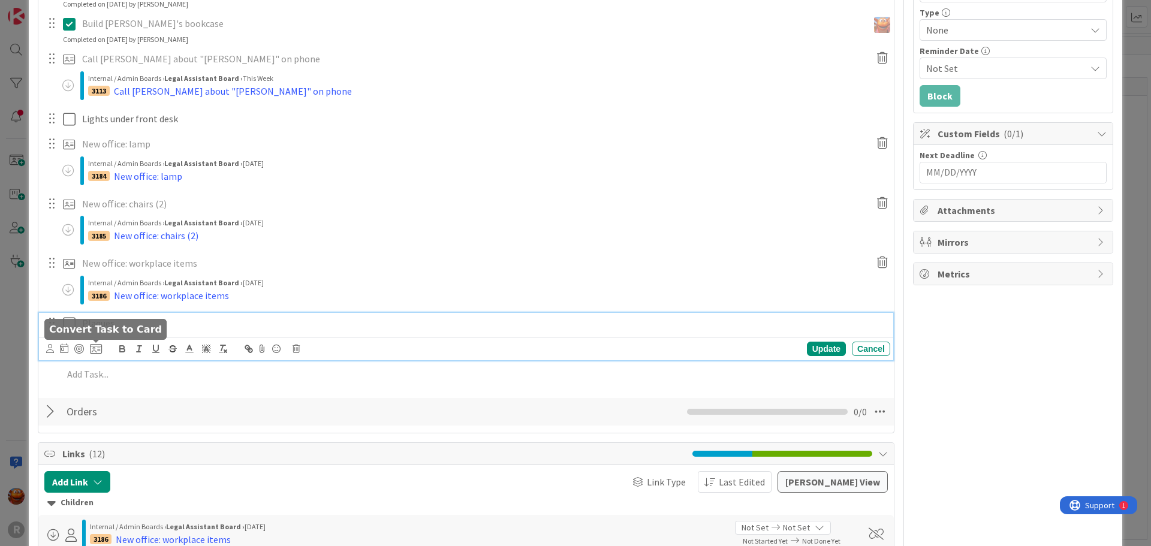
click at [94, 350] on icon at bounding box center [96, 349] width 12 height 11
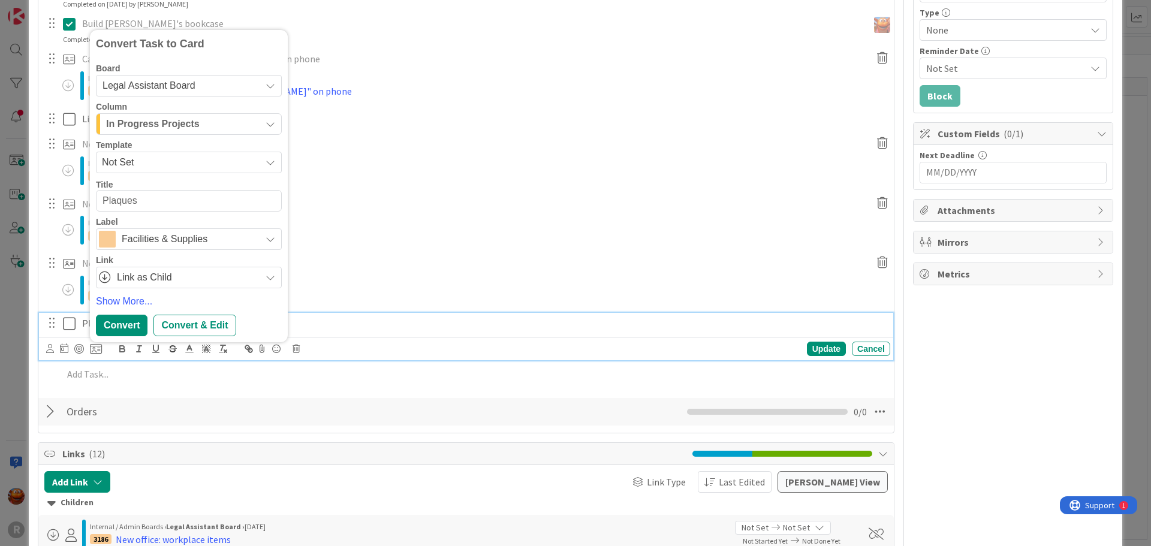
click at [149, 91] on span "Legal Assistant Board" at bounding box center [179, 85] width 152 height 17
click at [143, 129] on span "In Progress Projects" at bounding box center [153, 124] width 94 height 16
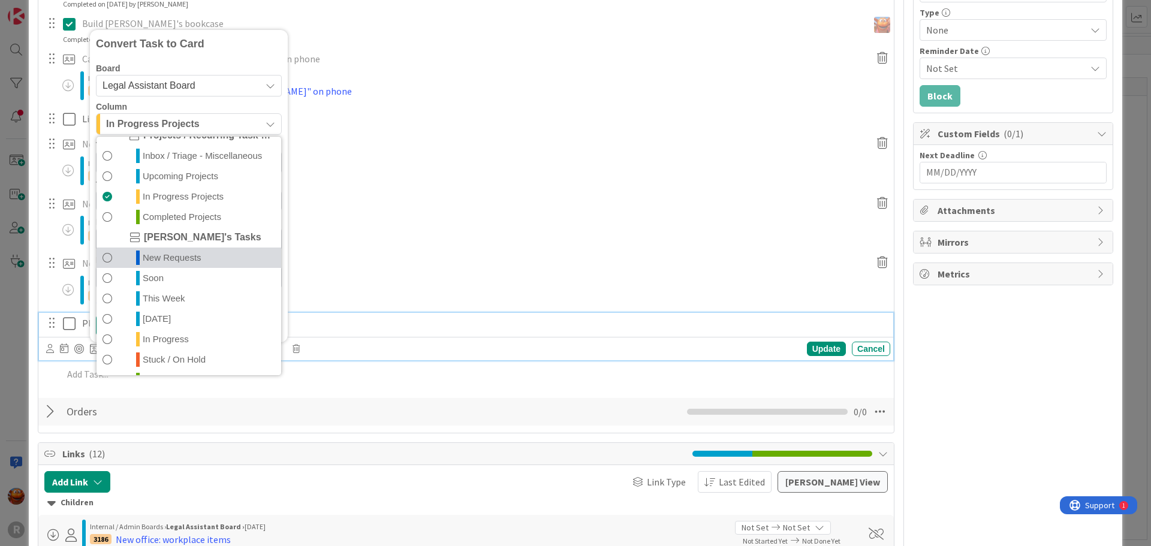
scroll to position [56, 0]
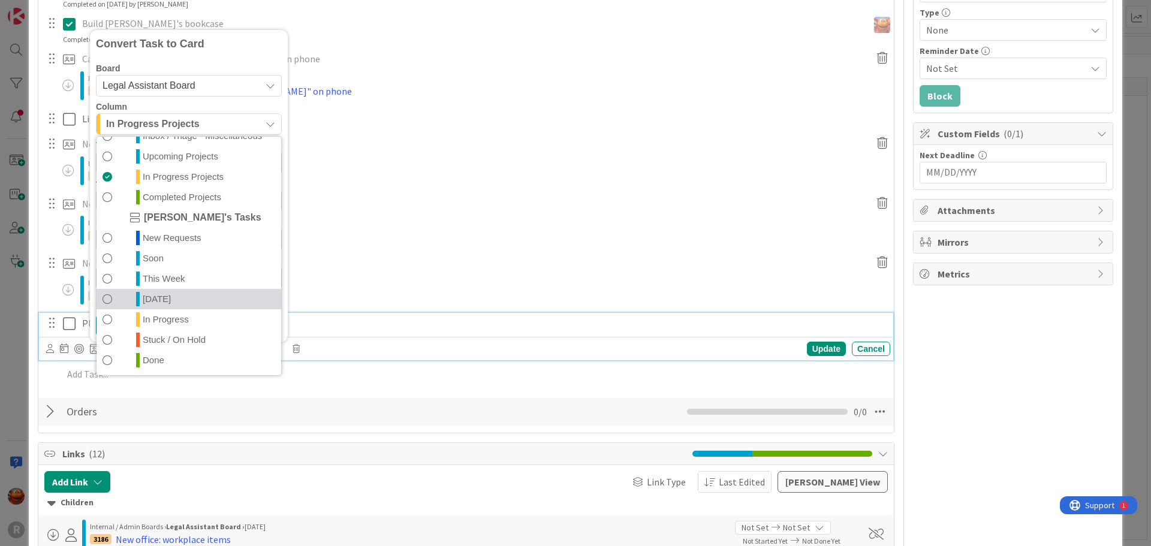
click at [165, 297] on span "Today" at bounding box center [157, 299] width 28 height 14
type textarea "x"
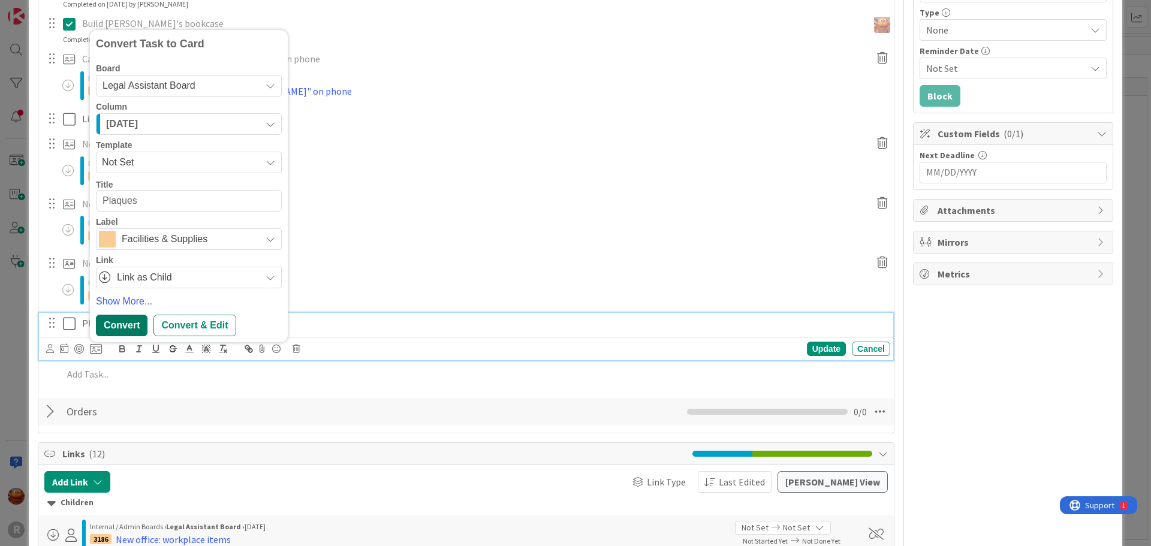
click at [110, 325] on div "Convert" at bounding box center [122, 326] width 52 height 22
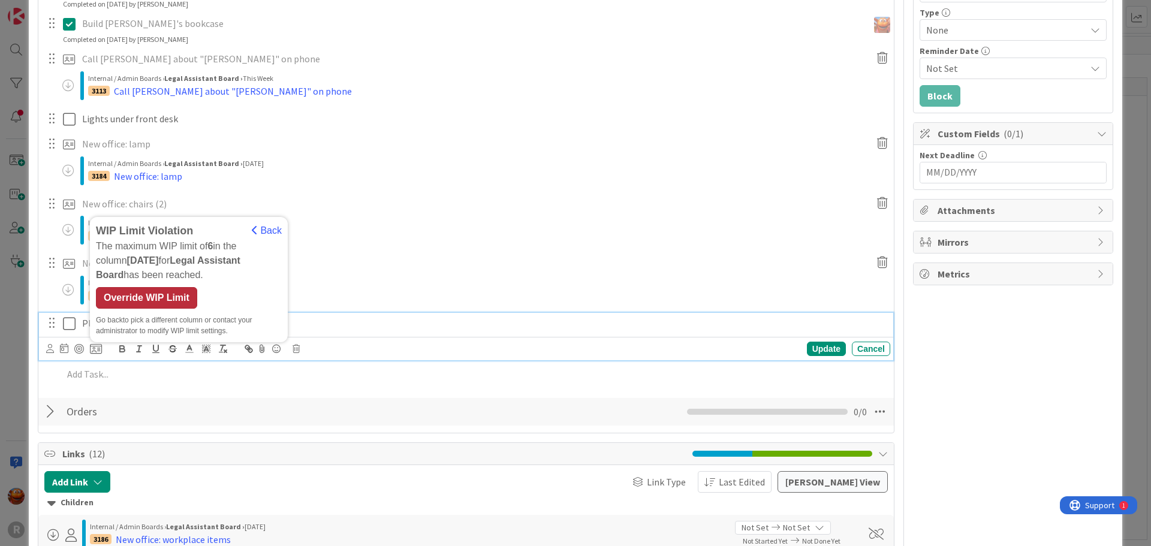
click at [169, 299] on div "Override WIP Limit" at bounding box center [146, 298] width 101 height 22
